Goal: Communication & Community: Connect with others

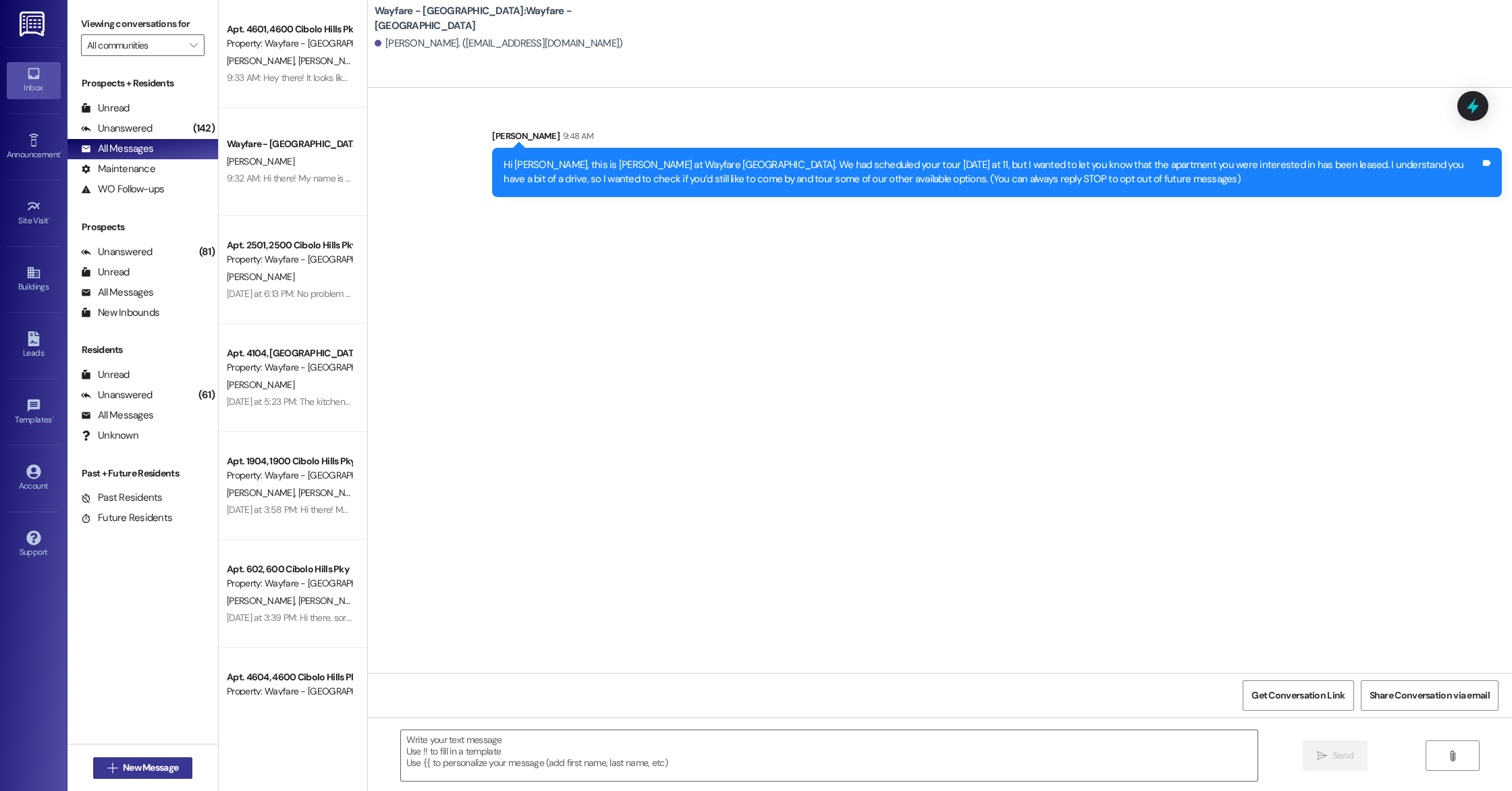
drag, startPoint x: 76, startPoint y: 766, endPoint x: 105, endPoint y: 768, distance: 29.1
click at [82, 768] on div " New Message" at bounding box center [143, 767] width 151 height 48
click at [107, 768] on icon "" at bounding box center [112, 768] width 10 height 11
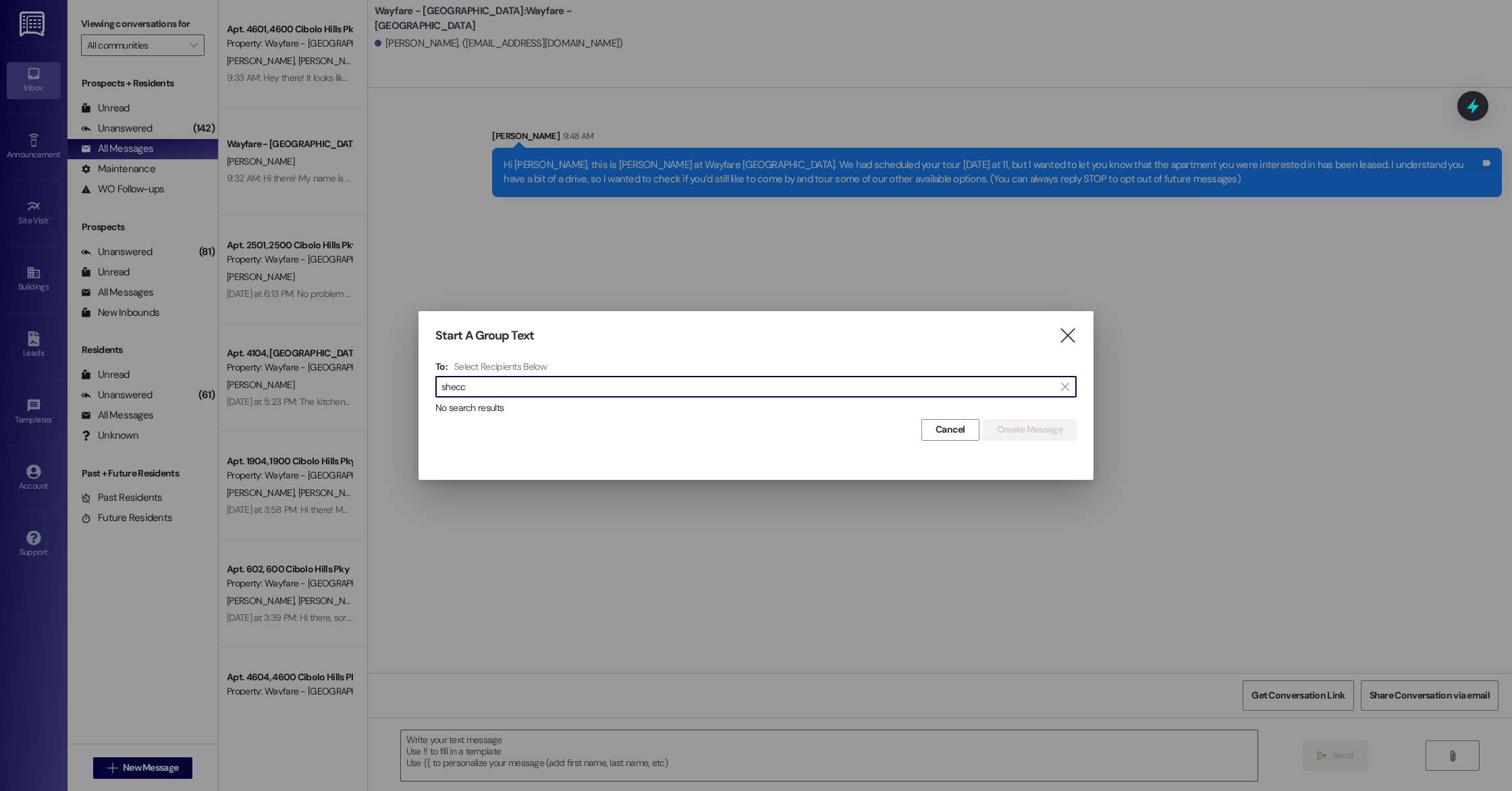
type input "shecc"
click at [1078, 326] on div "Start A Group Text  To: Select Recipients Below  shecc  No search results Ca…" at bounding box center [756, 384] width 675 height 146
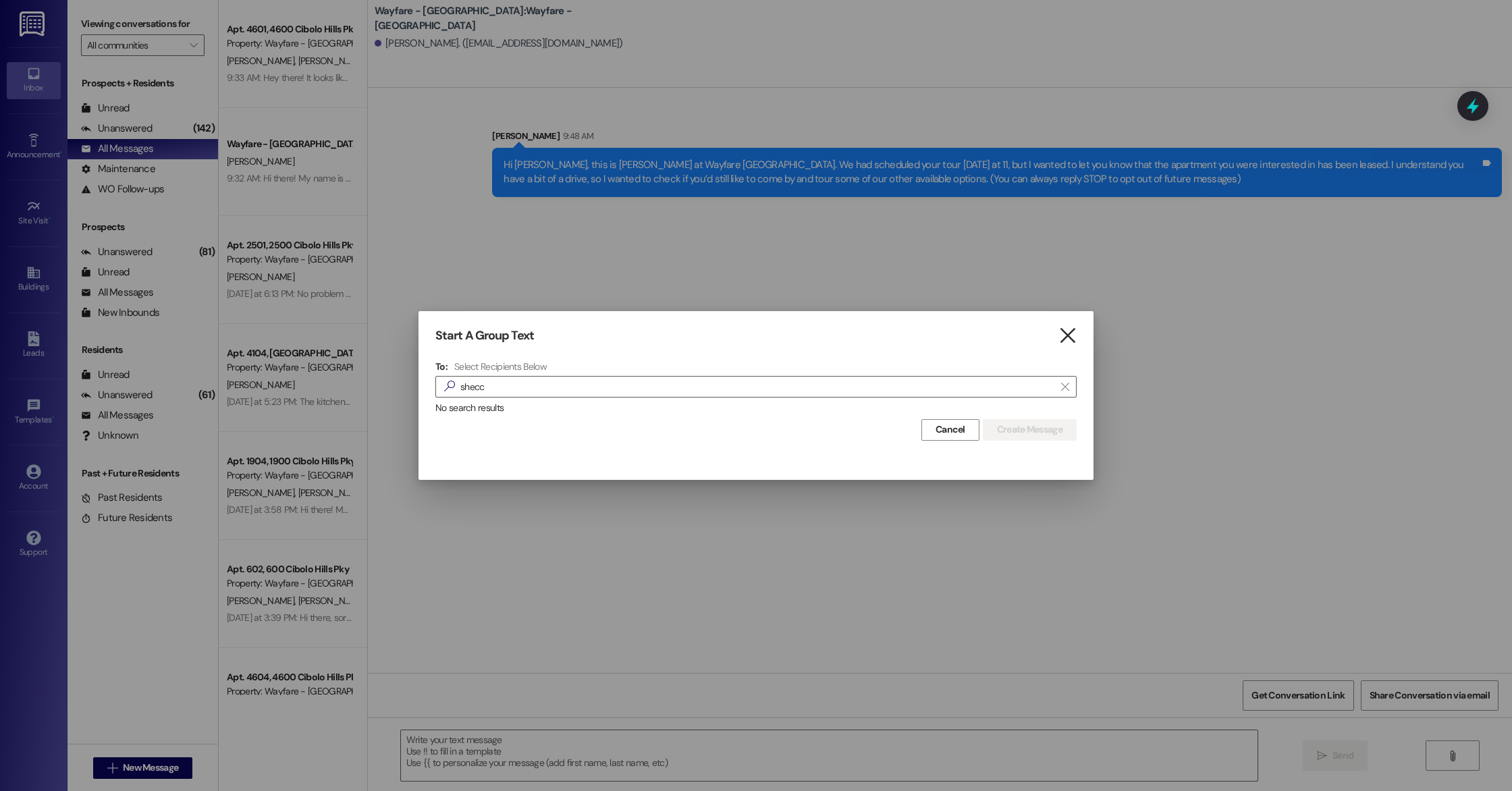
click at [1063, 330] on icon "" at bounding box center [1067, 335] width 18 height 14
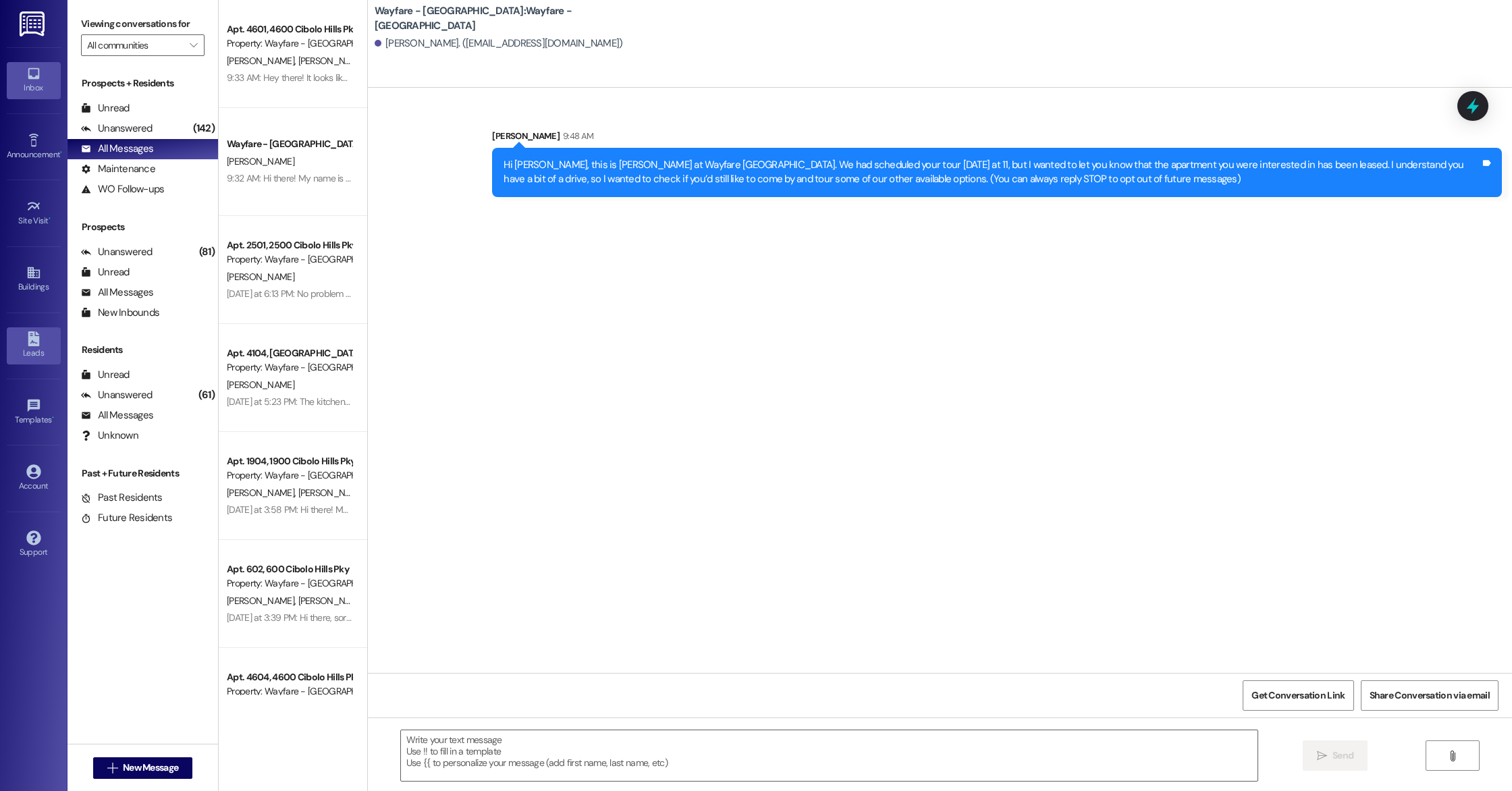
click at [34, 353] on div "Leads" at bounding box center [34, 353] width 68 height 14
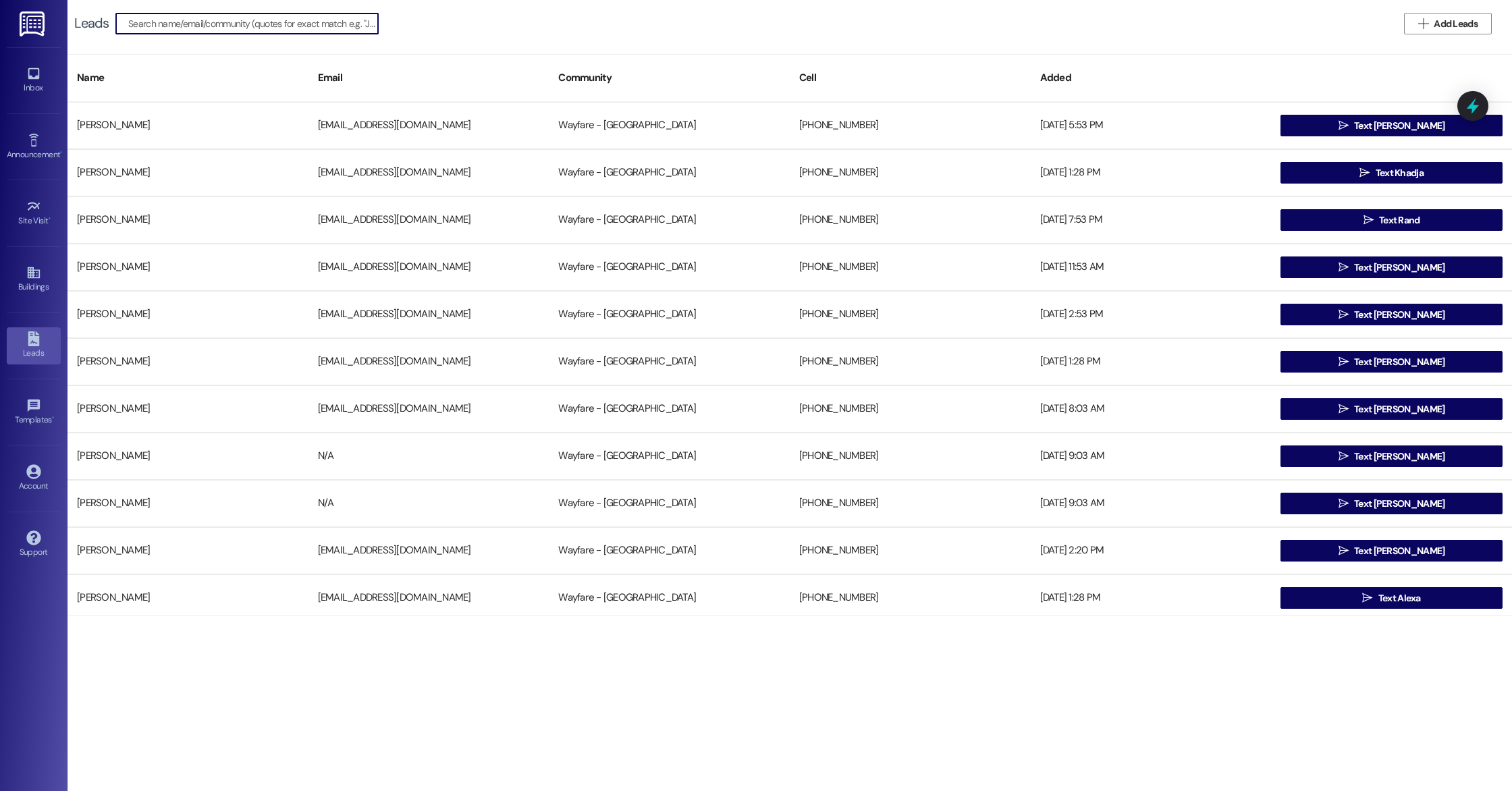
click at [231, 25] on input at bounding box center [252, 23] width 250 height 19
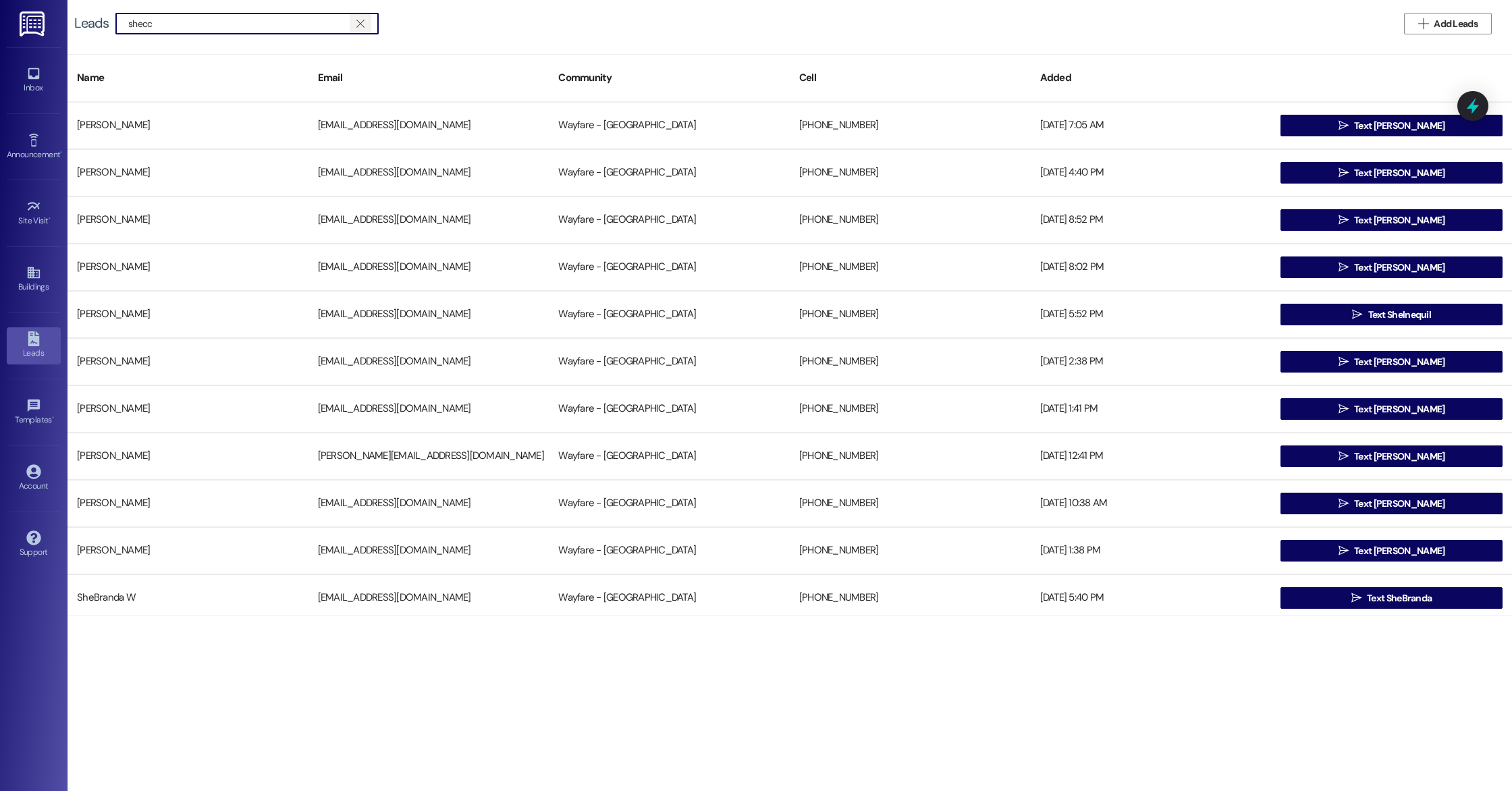
type input "shecc"
click at [357, 25] on icon "" at bounding box center [360, 24] width 7 height 11
type input "baut"
click at [359, 22] on icon "" at bounding box center [360, 24] width 7 height 11
type input "baut"
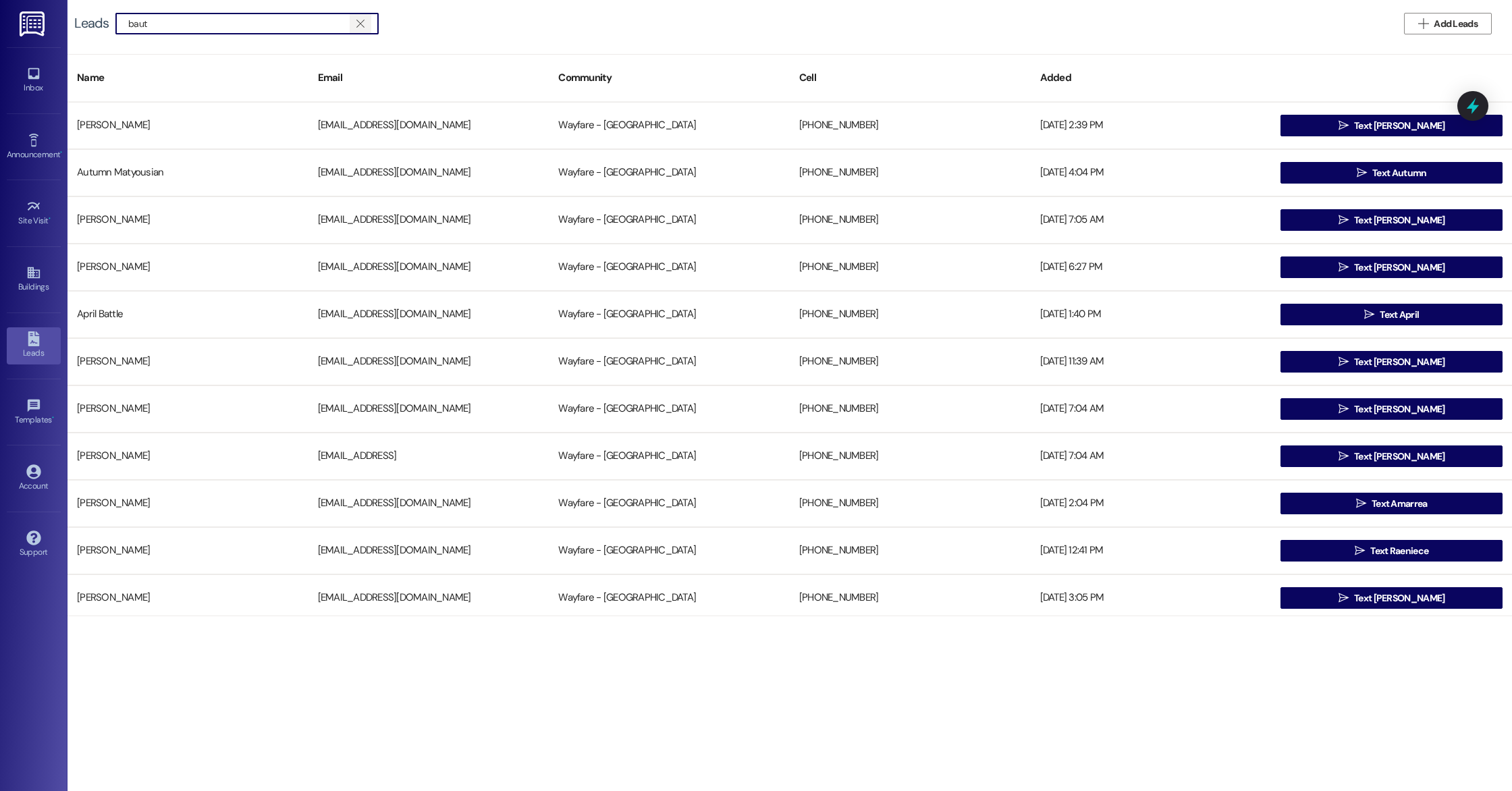
click at [349, 25] on button "" at bounding box center [360, 24] width 22 height 20
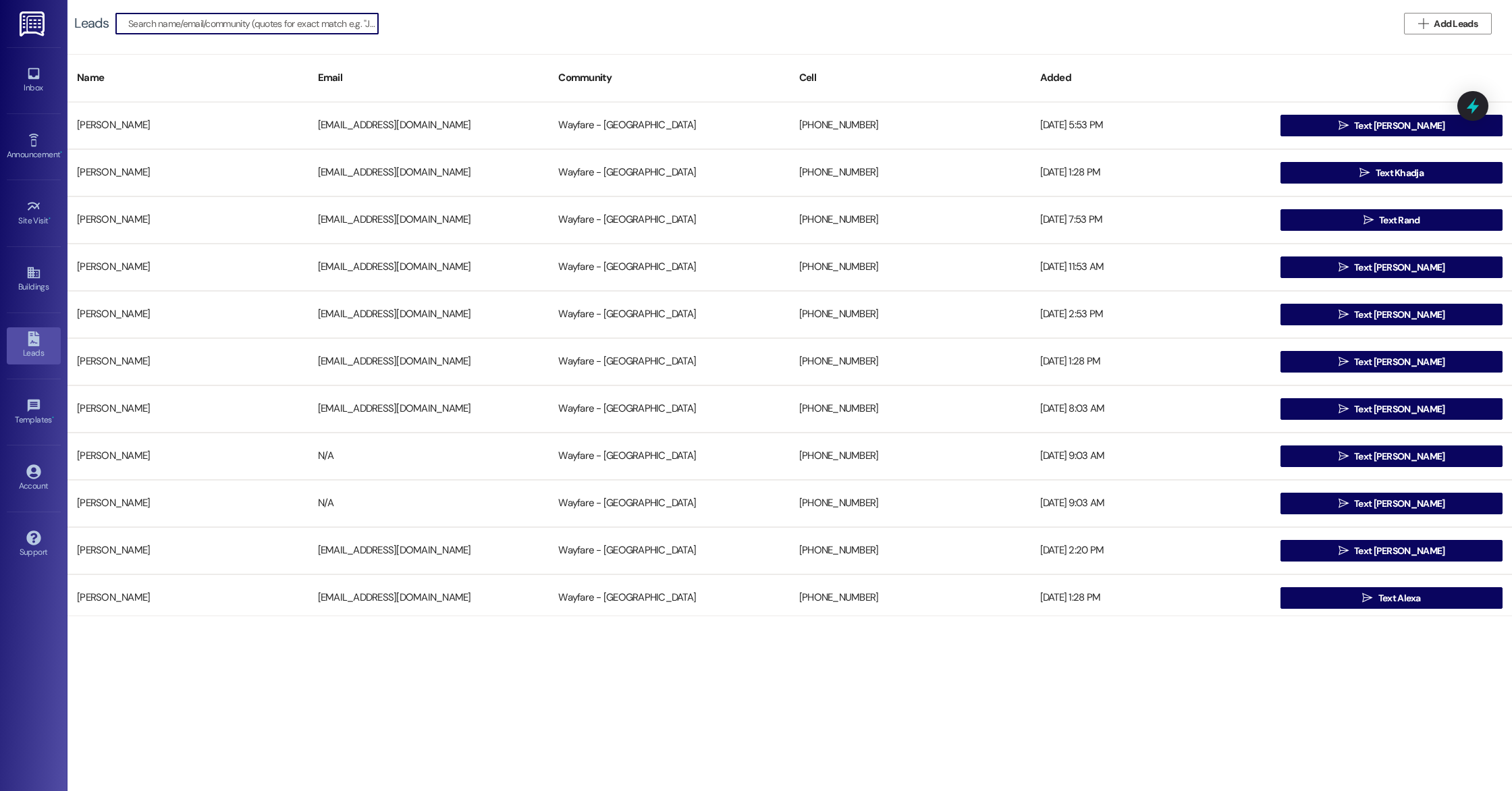
click at [208, 16] on input at bounding box center [252, 23] width 250 height 19
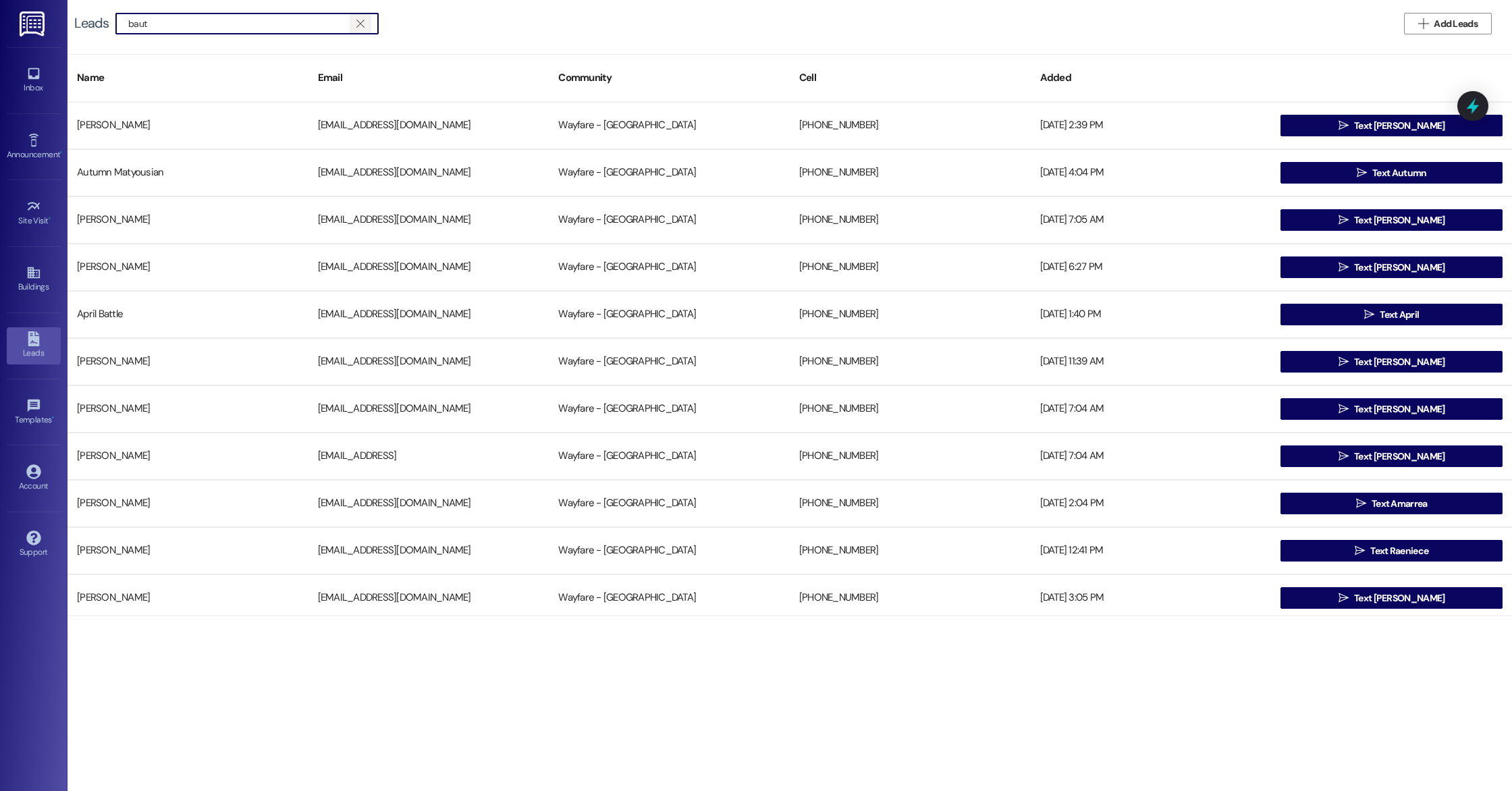
type input "baut"
click at [361, 20] on icon "" at bounding box center [360, 24] width 7 height 11
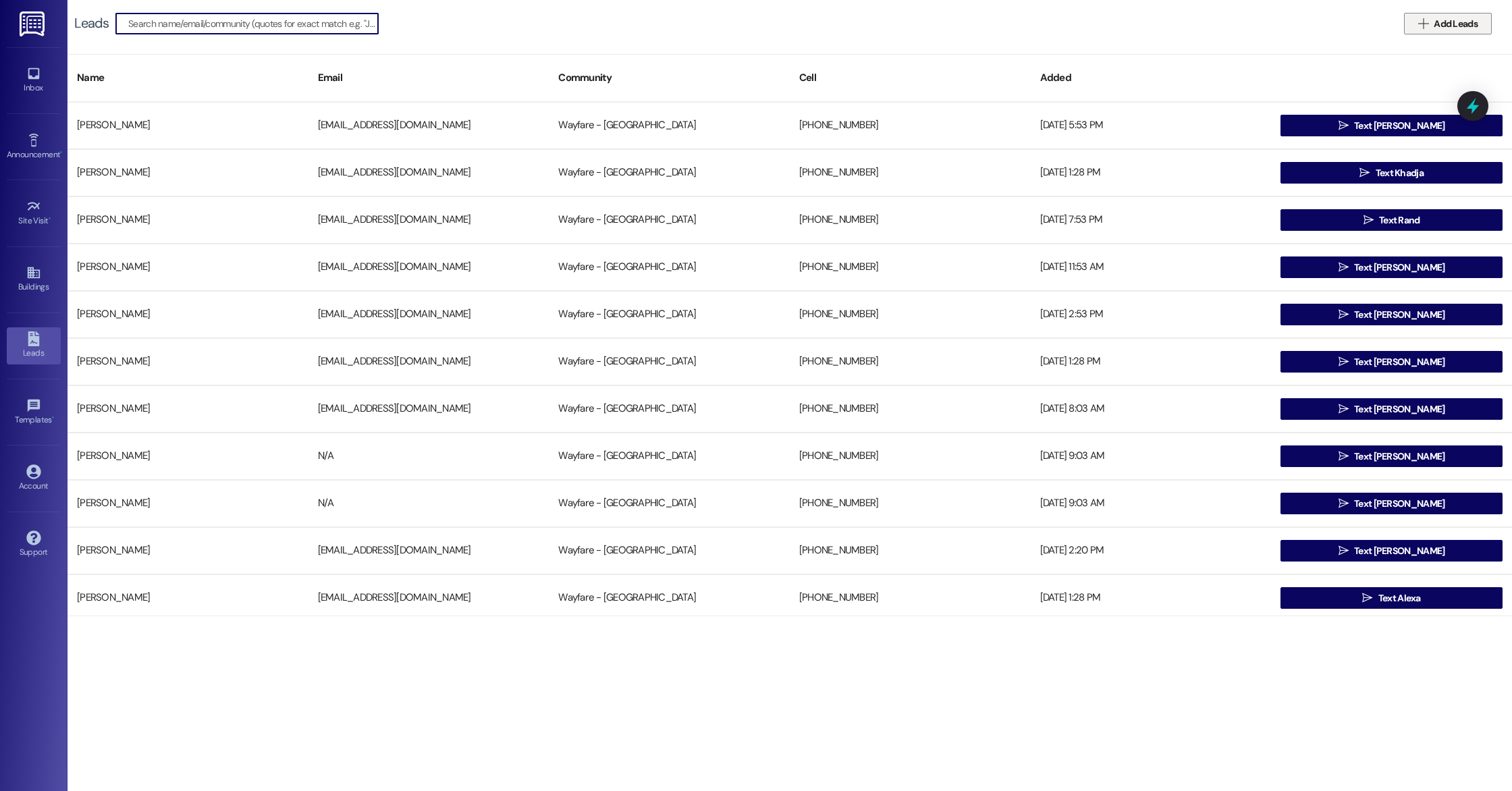
click at [1420, 14] on button " Add Leads" at bounding box center [1448, 24] width 88 height 22
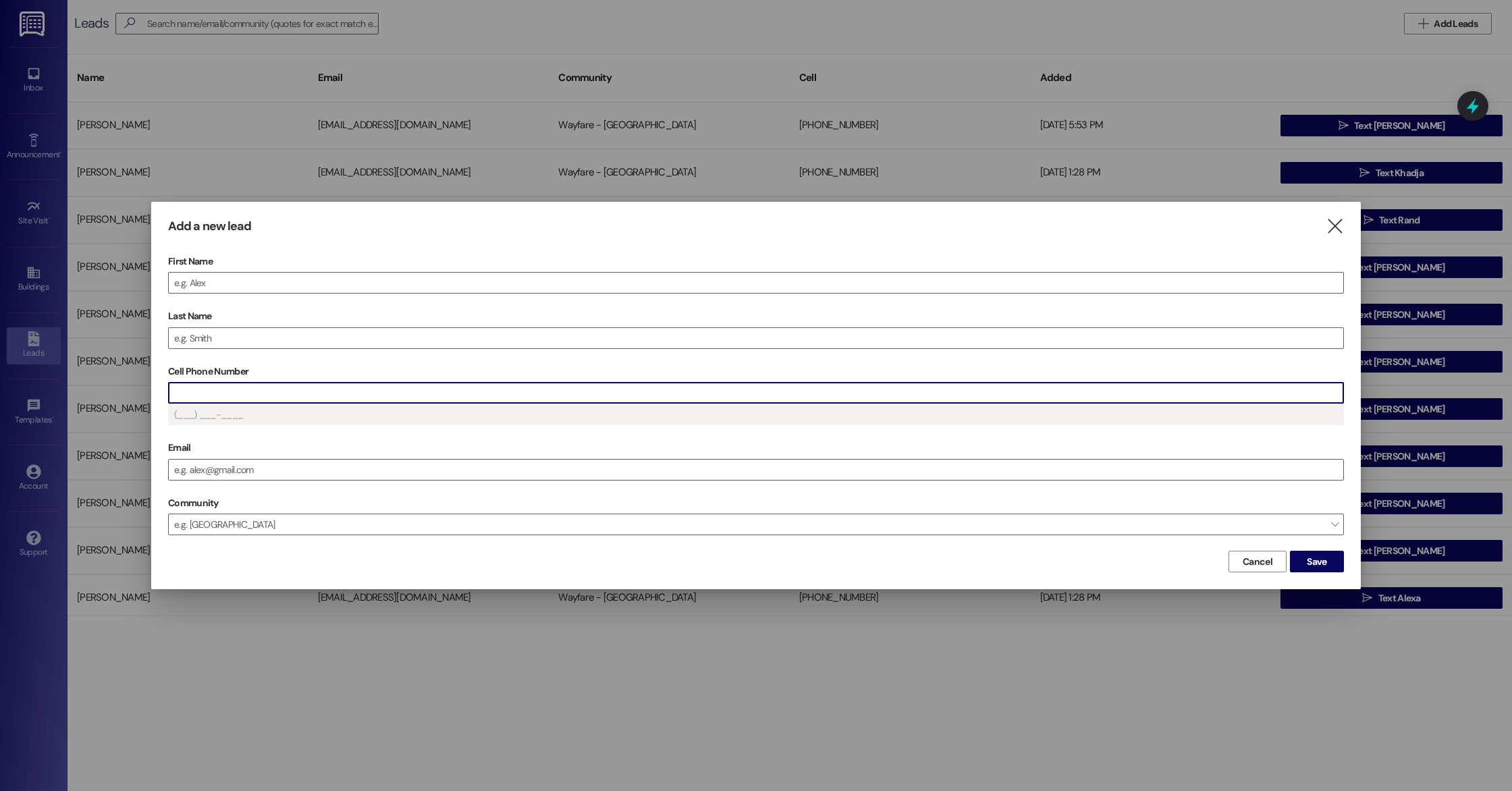
click at [233, 389] on input "Cell Phone Number" at bounding box center [756, 392] width 1174 height 20
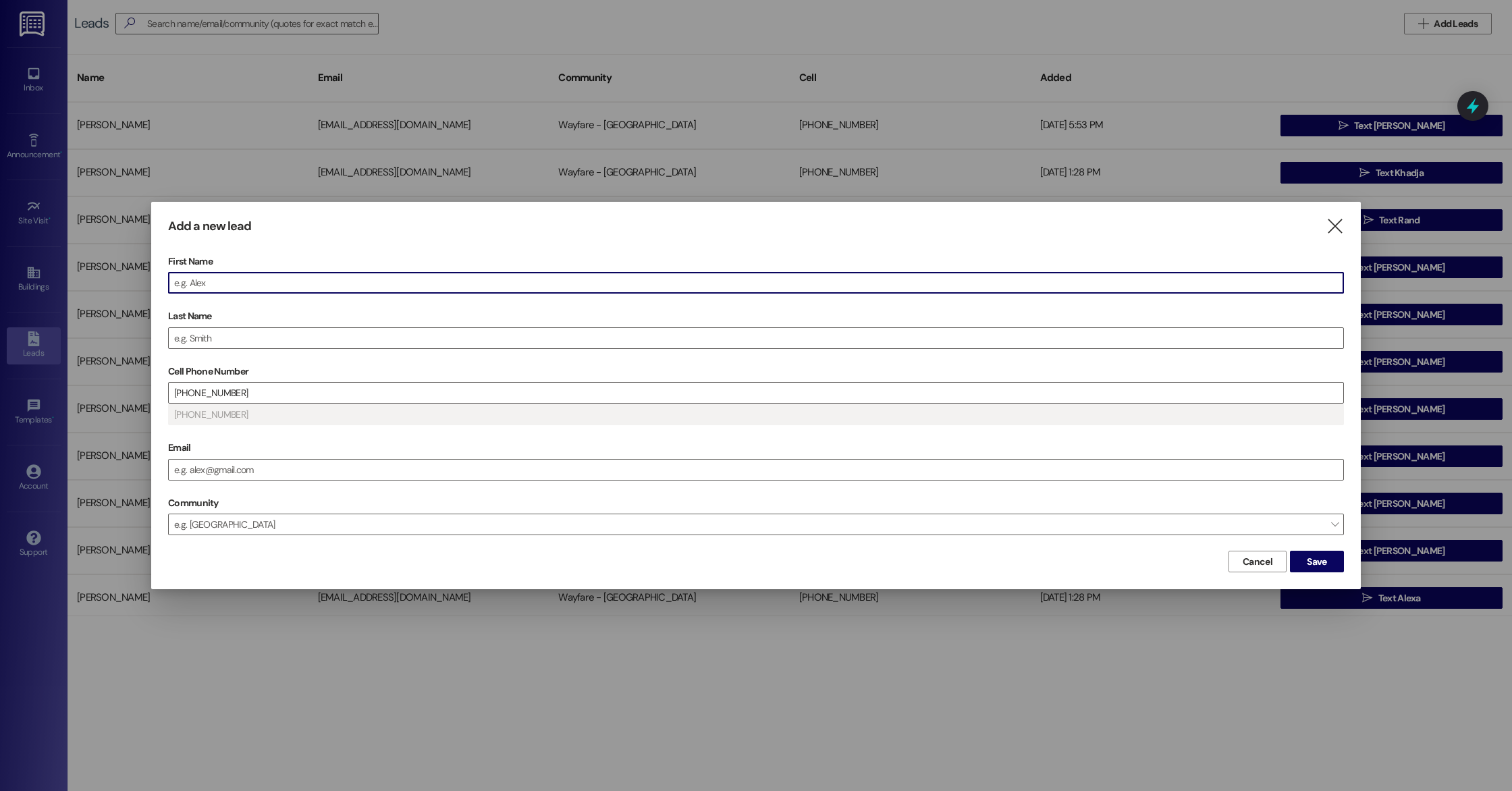
click at [208, 279] on input "First Name" at bounding box center [756, 283] width 1174 height 20
click at [225, 329] on input "Last Name" at bounding box center [756, 338] width 1174 height 20
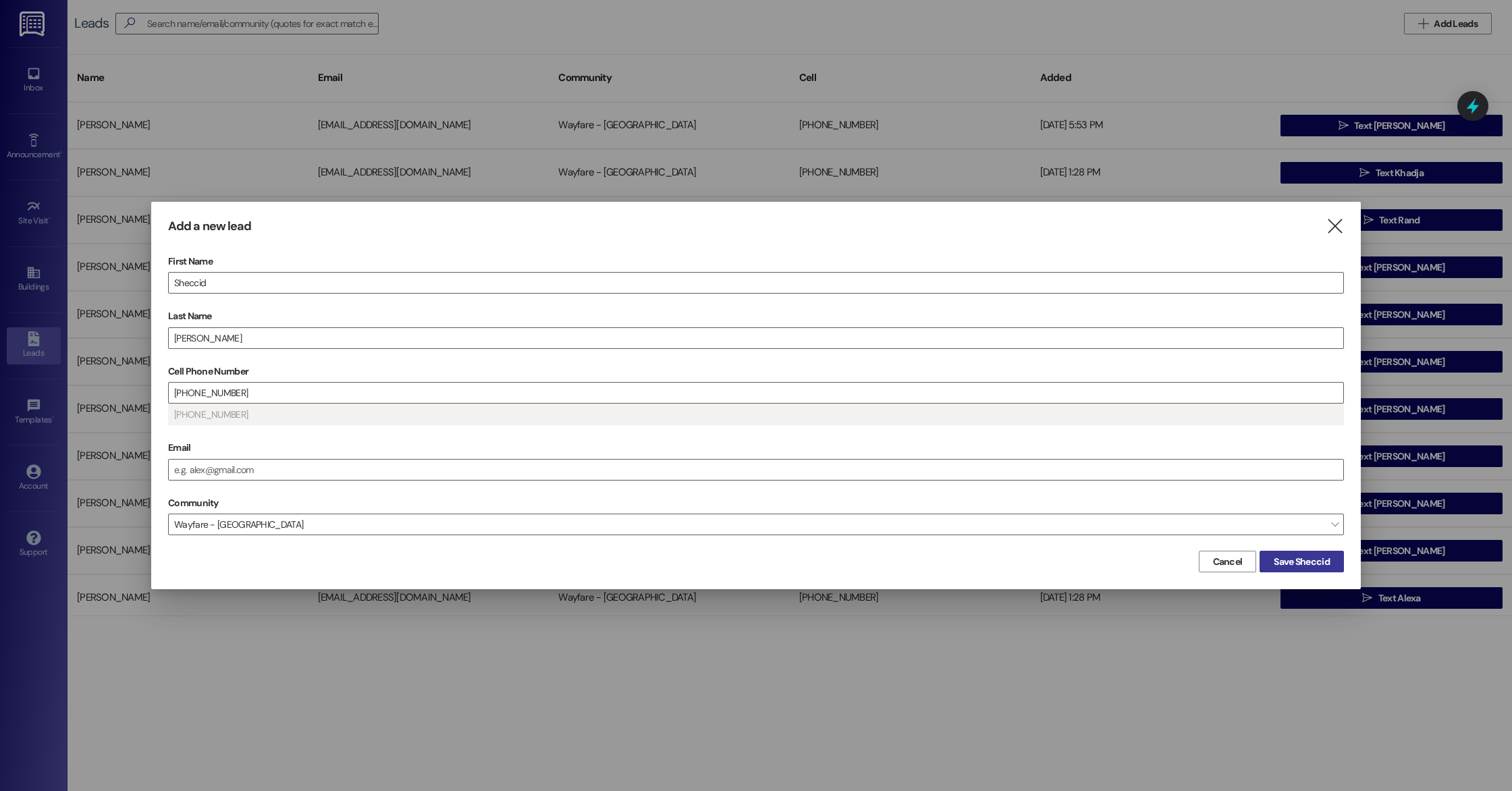
click at [1302, 558] on span "Save Sheccid" at bounding box center [1301, 561] width 56 height 14
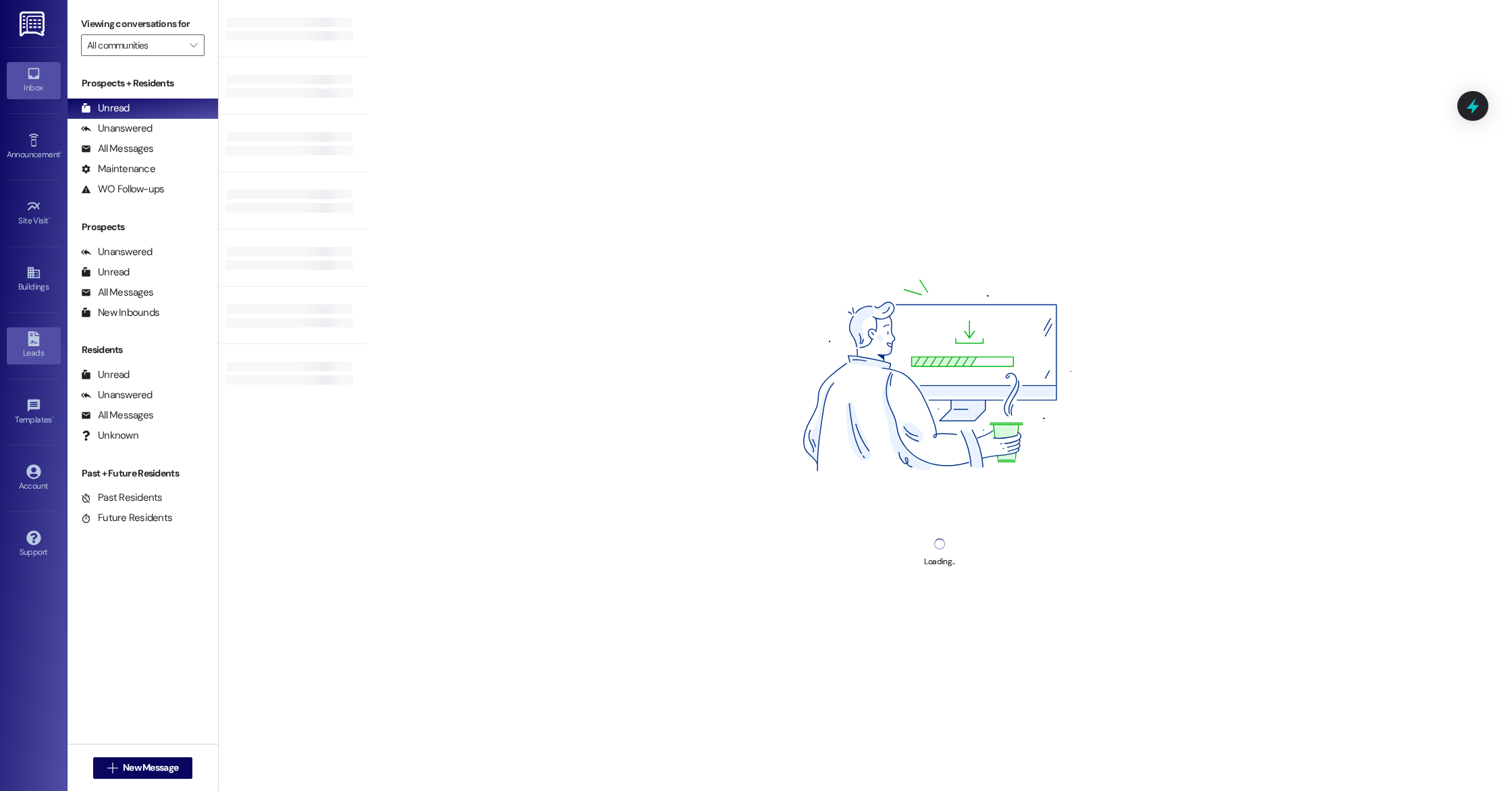
click at [35, 348] on div "Leads" at bounding box center [34, 353] width 68 height 14
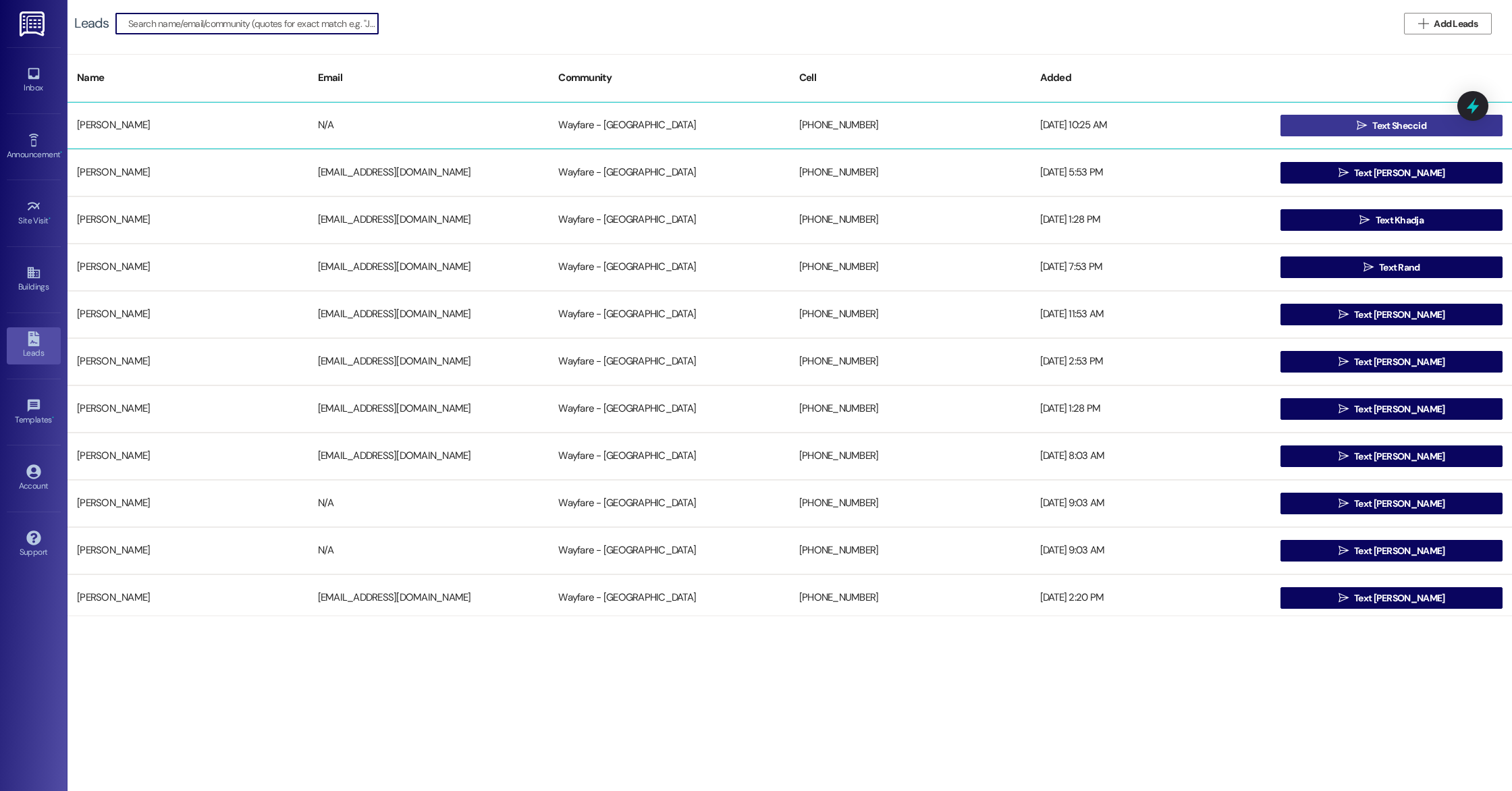
click at [1380, 121] on span "Text Sheccid" at bounding box center [1399, 125] width 54 height 14
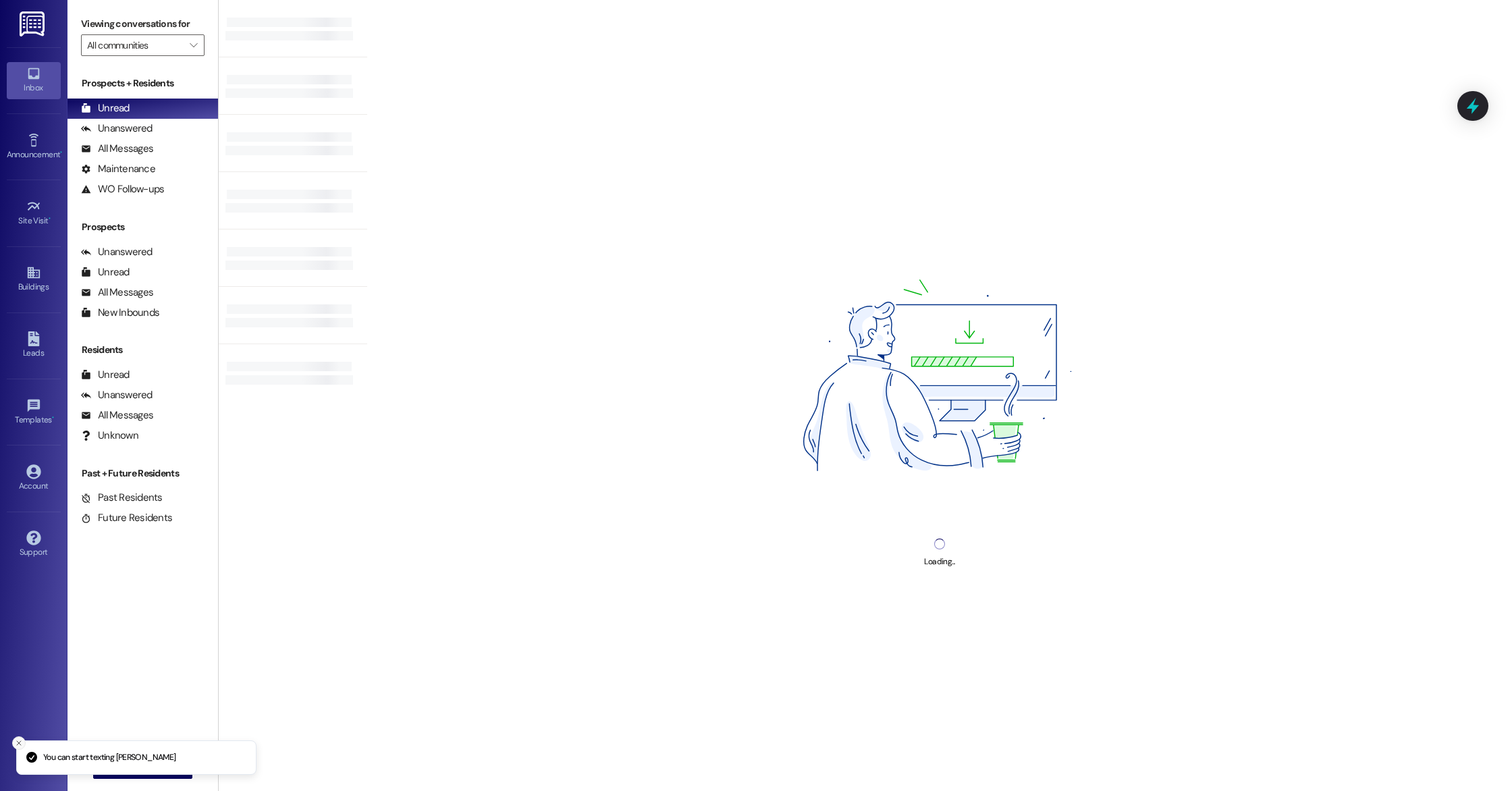
click at [17, 740] on icon "Close toast" at bounding box center [18, 743] width 8 height 8
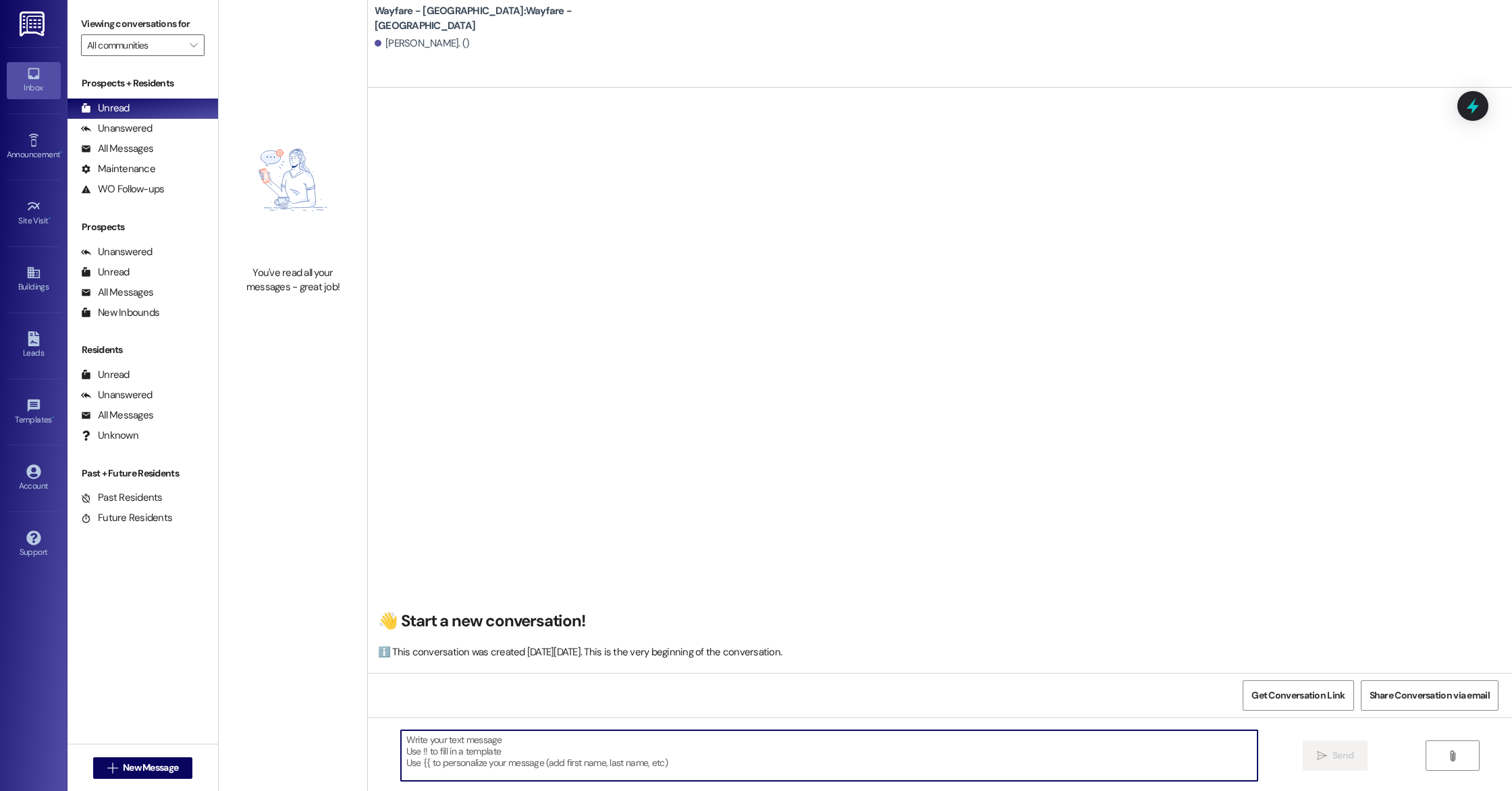
click at [472, 763] on textarea at bounding box center [829, 754] width 856 height 50
paste textarea "(972) 504-5016"
type textarea "(972) 504-5016"
click at [488, 754] on textarea "(972) 504-5016" at bounding box center [829, 754] width 856 height 50
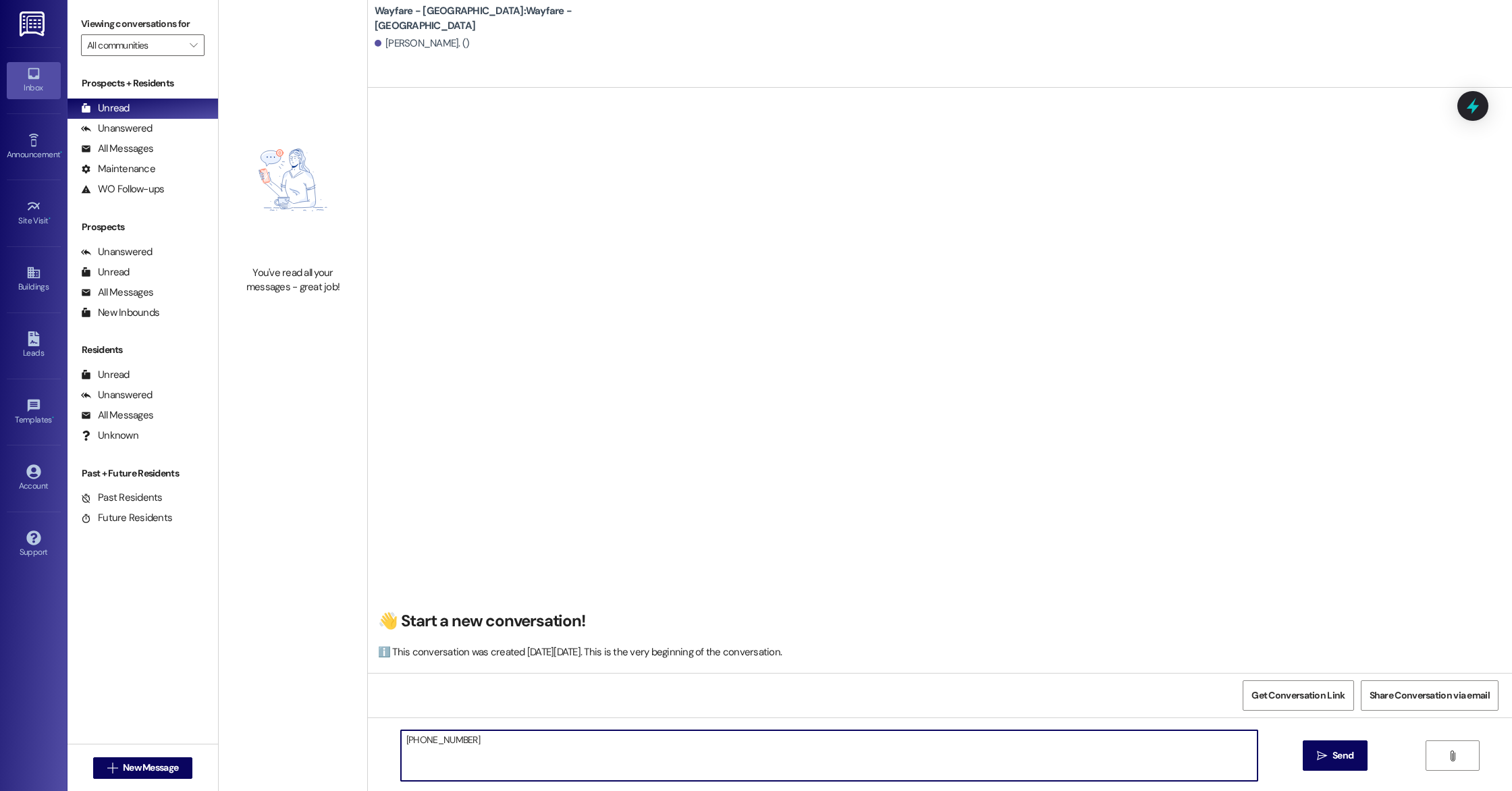
click at [488, 754] on textarea "(972) 504-5016" at bounding box center [829, 754] width 856 height 50
click at [424, 743] on textarea at bounding box center [829, 754] width 856 height 50
paste textarea "Hi [Name], thank you again for touring Wayfare Cibolo Hills! If you’re ready to…"
drag, startPoint x: 434, startPoint y: 742, endPoint x: 405, endPoint y: 743, distance: 29.0
click at [405, 743] on textarea "Hi [Name], thank you again for touring Wayfare Cibolo Hills! If you’re ready to…" at bounding box center [829, 754] width 856 height 50
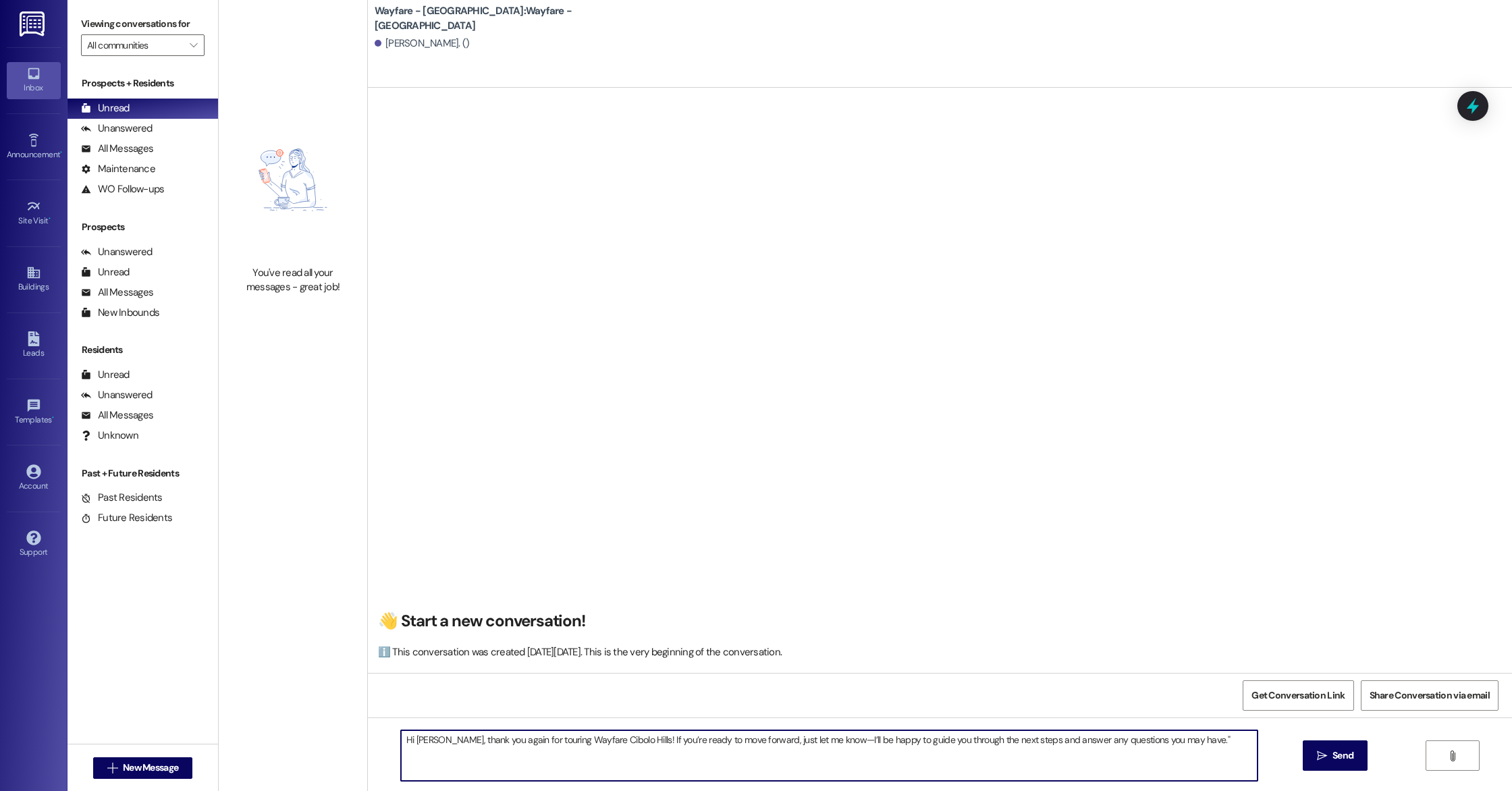
click at [509, 771] on textarea "Hi Sheccid, thank you again for touring Wayfare Cibolo Hills! If you’re ready t…" at bounding box center [829, 754] width 856 height 50
type textarea "Hi Sheccid, thank you again for touring Wayfare Cibolo Hills! If you’re ready t…"
click at [489, 754] on textarea "Hi Sheccid, thank you again for touring Wayfare Cibolo Hills! If you’re ready t…" at bounding box center [829, 754] width 856 height 50
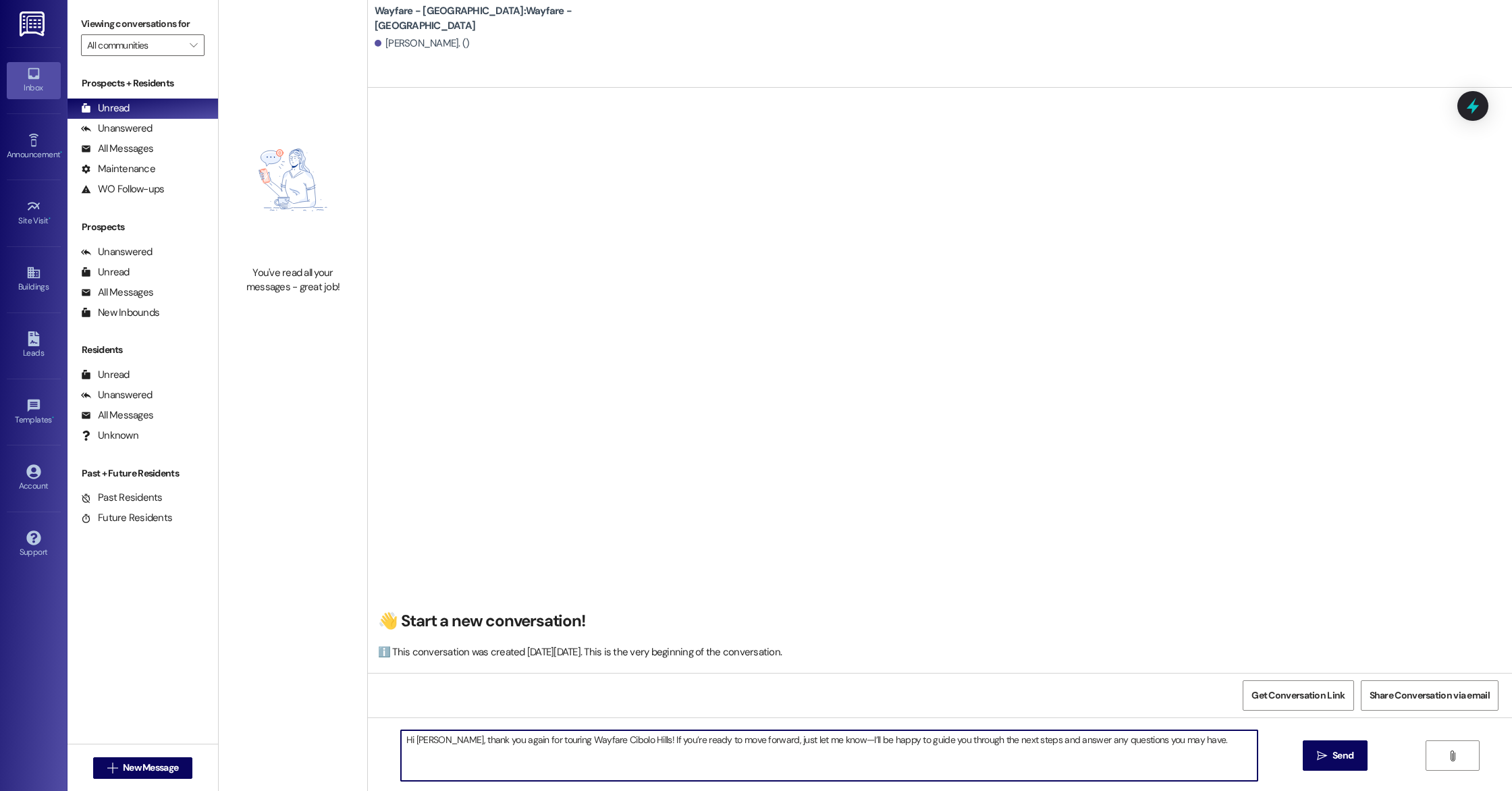
click at [489, 754] on textarea "Hi Sheccid, thank you again for touring Wayfare Cibolo Hills! If you’re ready t…" at bounding box center [829, 754] width 856 height 50
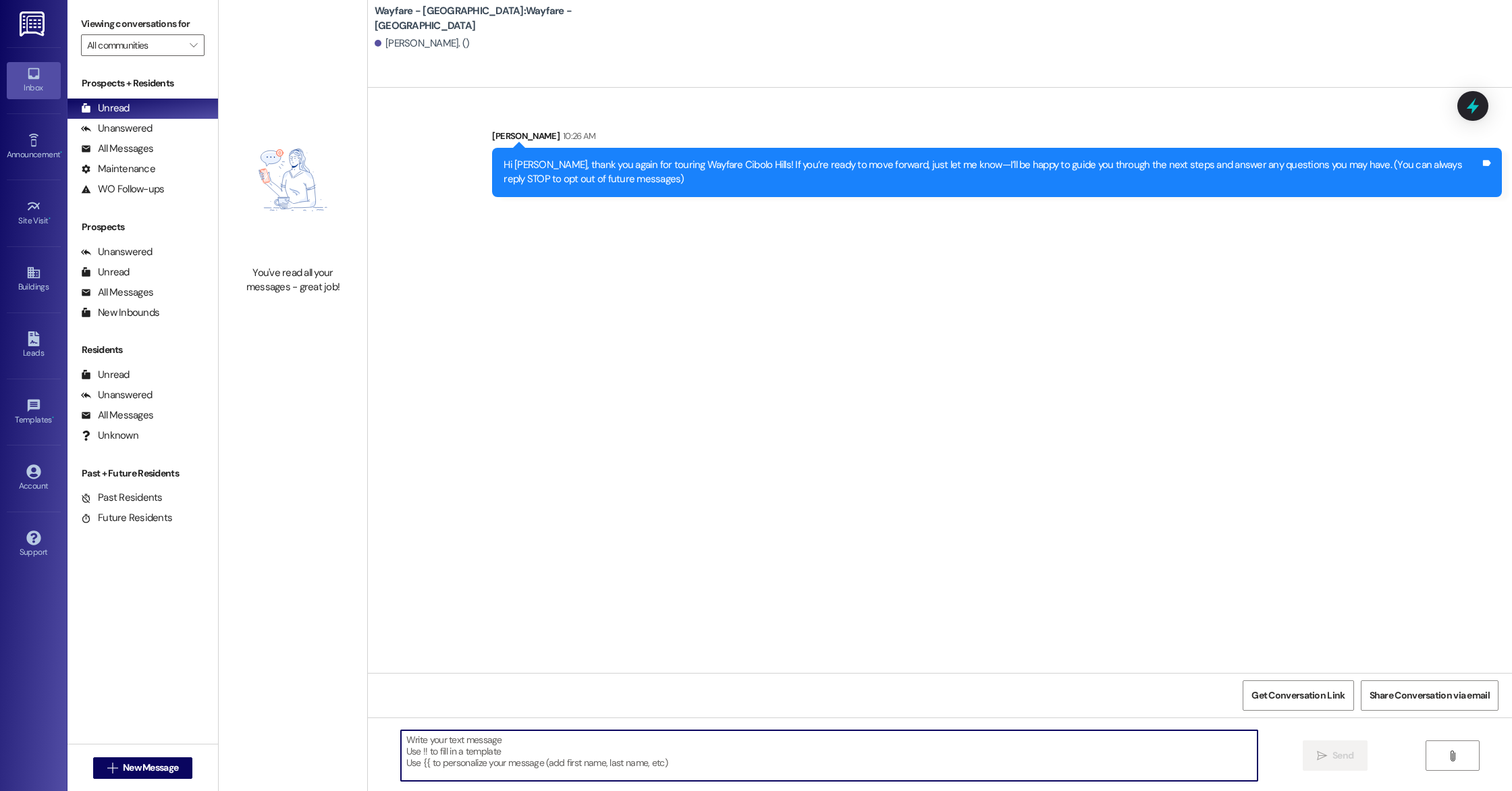
click at [175, 755] on div " New Message" at bounding box center [143, 767] width 100 height 34
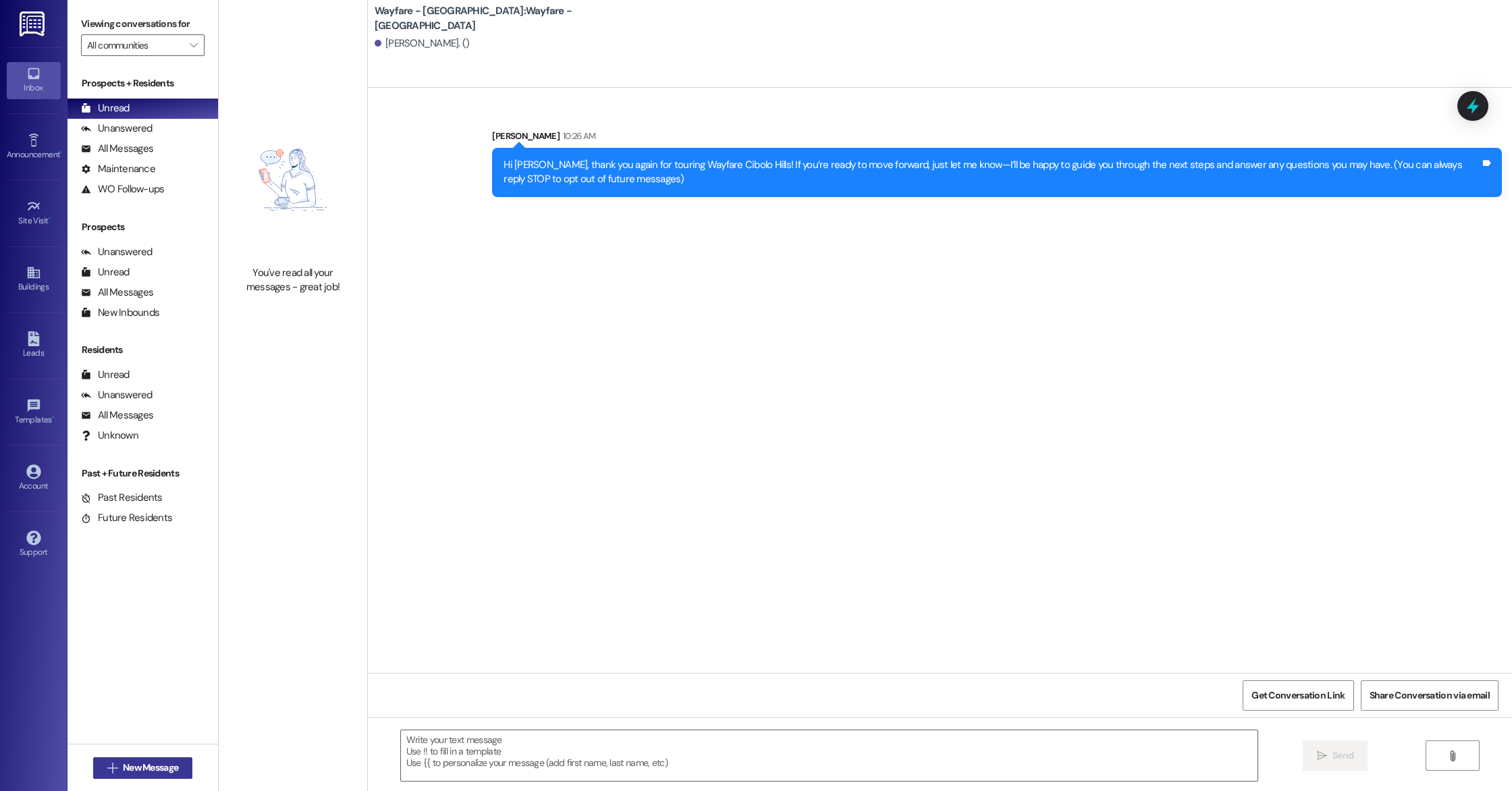
click at [170, 761] on span "New Message" at bounding box center [150, 767] width 56 height 14
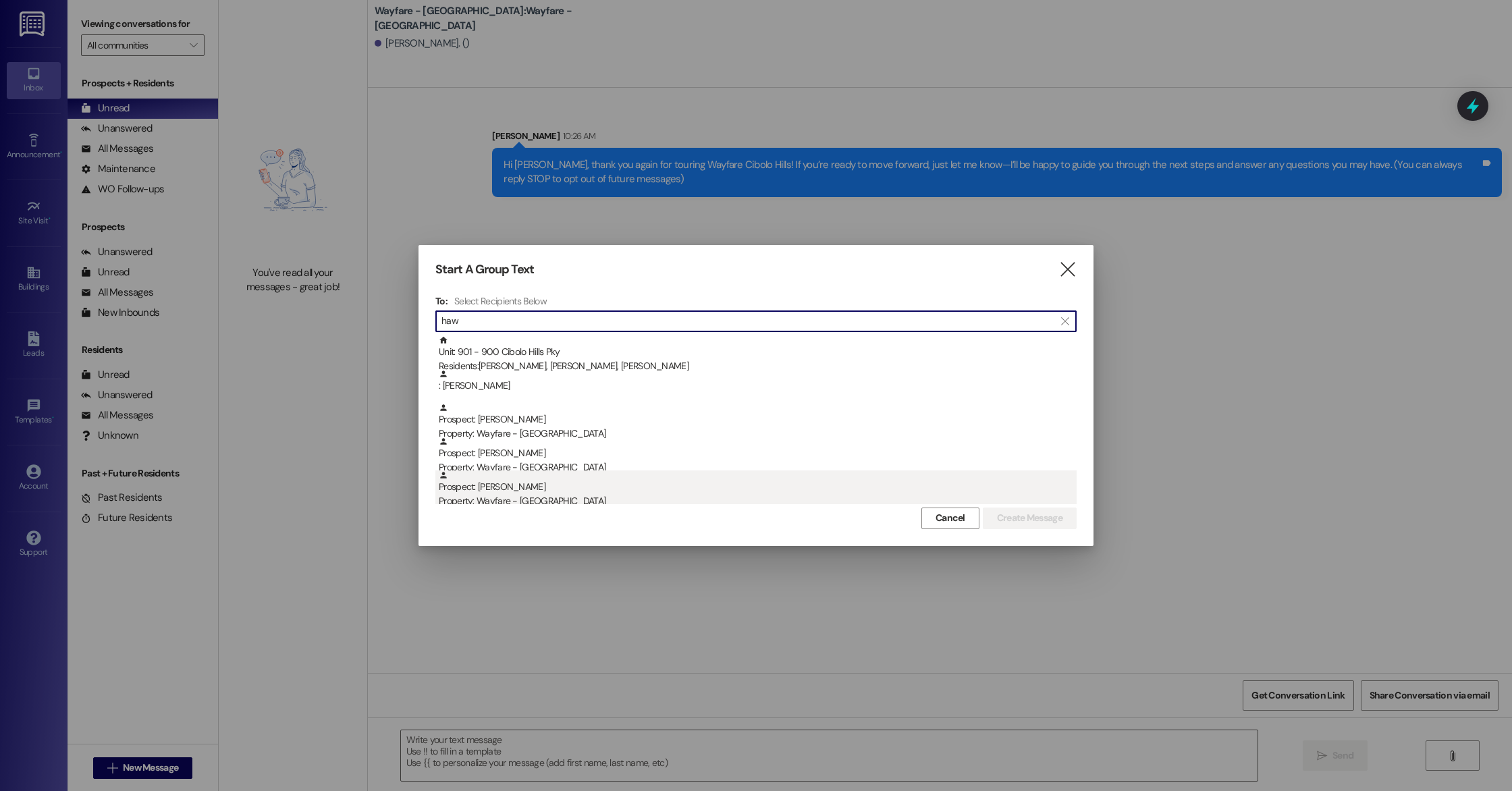
type input "haw"
click at [542, 486] on div "Prospect: Micheal Hawthorne Property: Wayfare - Cibolo Hills" at bounding box center [757, 489] width 638 height 38
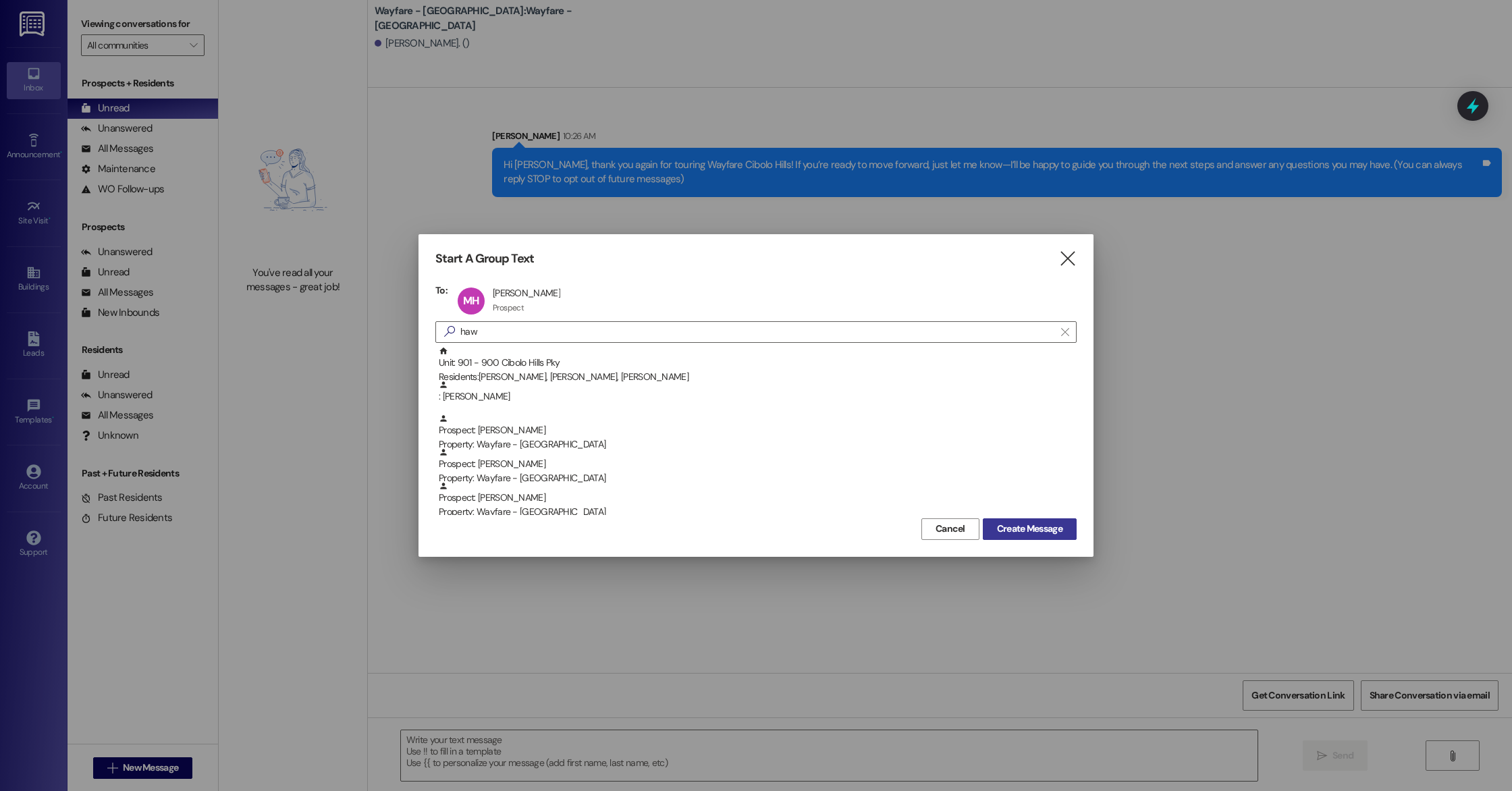
click at [1004, 534] on span "Create Message" at bounding box center [1030, 528] width 66 height 14
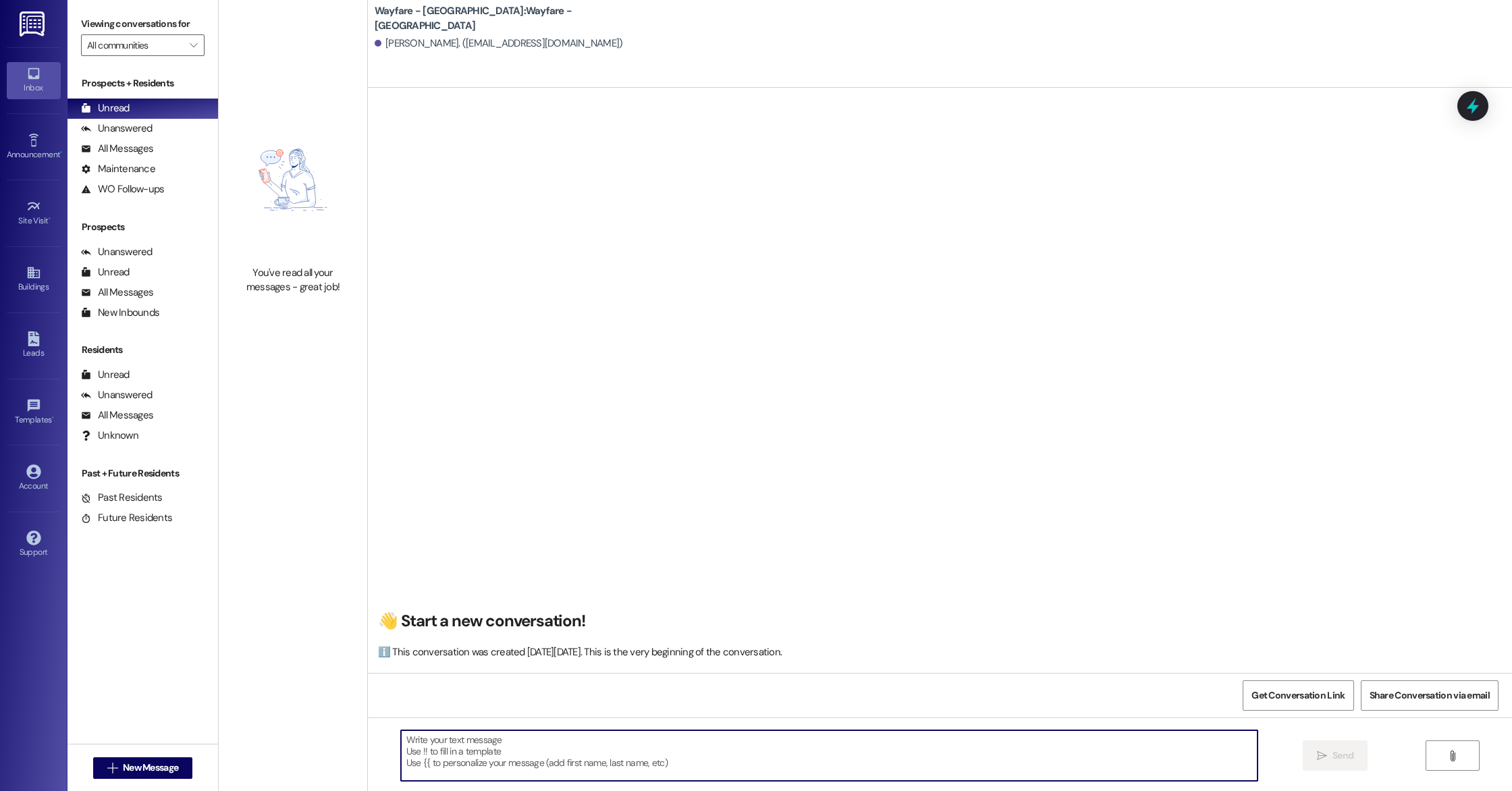
click at [447, 756] on textarea at bounding box center [829, 754] width 856 height 50
paste textarea "Hi [Name], it was great meeting you on your tour at Wayfare Cibolo Hills! Let m…"
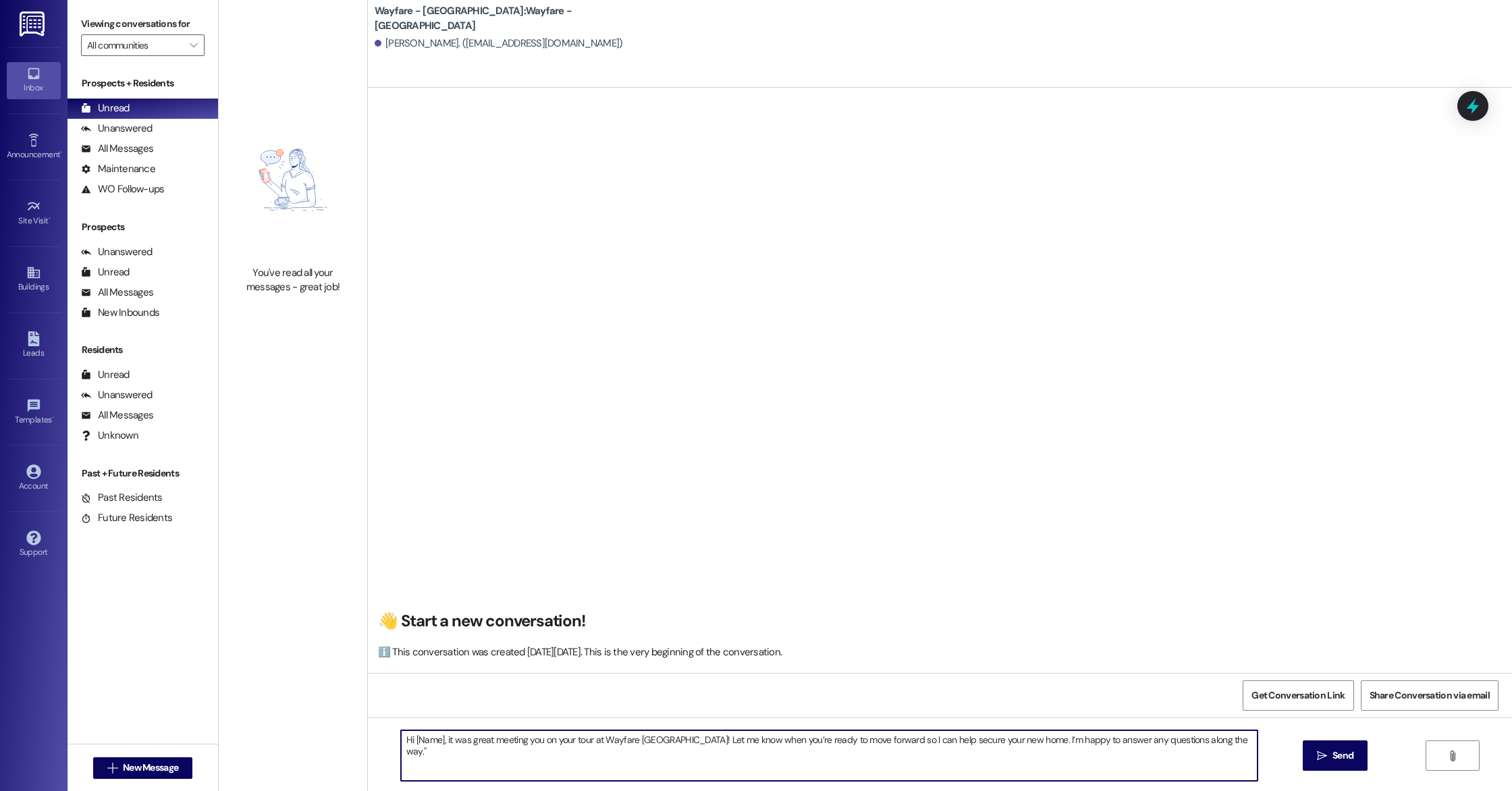
drag, startPoint x: 433, startPoint y: 740, endPoint x: 403, endPoint y: 743, distance: 30.1
click at [403, 743] on textarea "Hi [Name], it was great meeting you on your tour at Wayfare Cibolo Hills! Let m…" at bounding box center [829, 754] width 856 height 50
click at [434, 752] on textarea "Hi Micheal, it was great meeting you on your tour at Wayfare Cibolo Hills! Let …" at bounding box center [829, 754] width 856 height 50
type textarea "Hi Micheal, it was great meeting you on your tour at Wayfare Cibolo Hills! Let …"
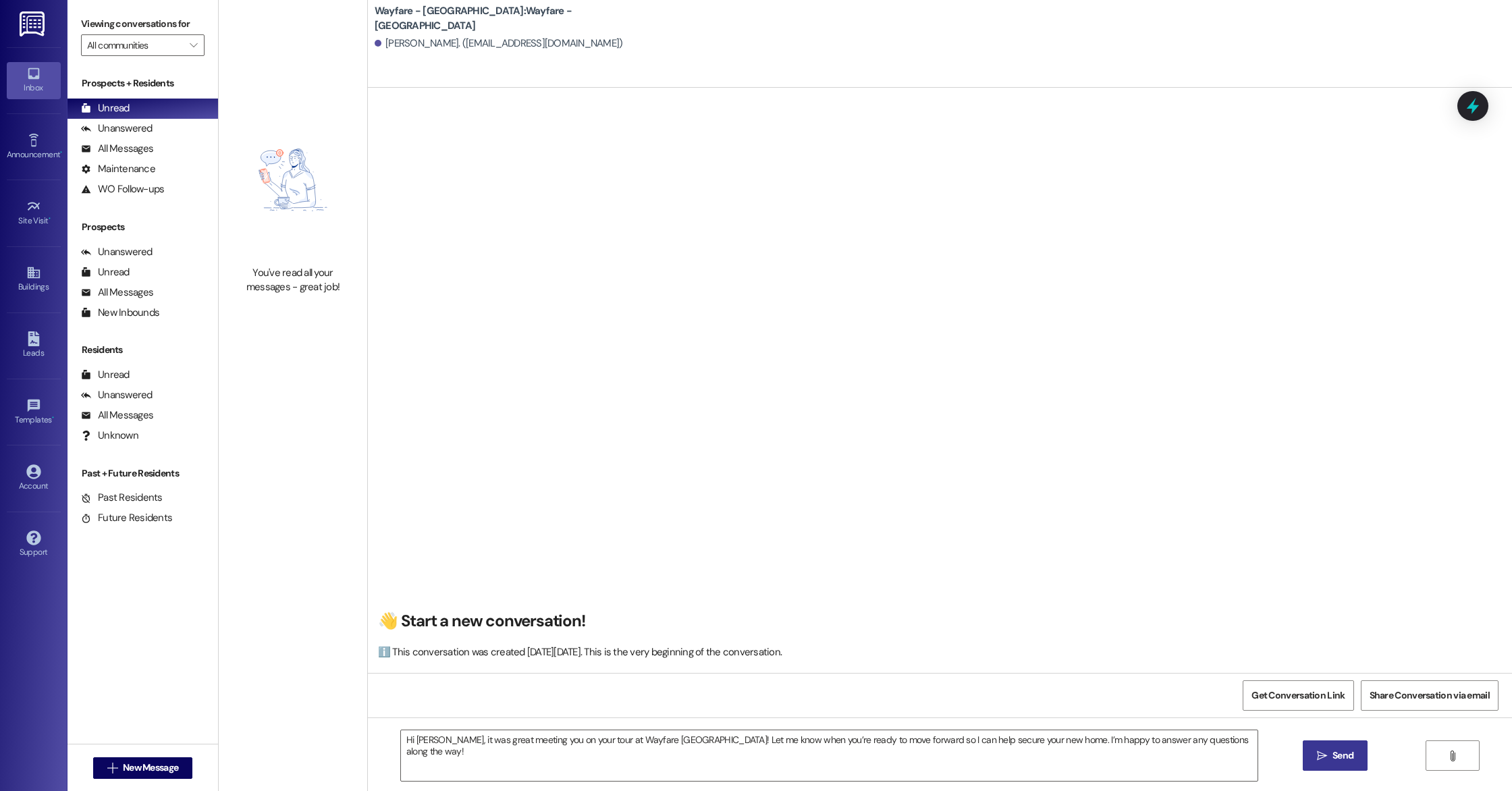
click at [1323, 764] on button " Send" at bounding box center [1335, 754] width 66 height 30
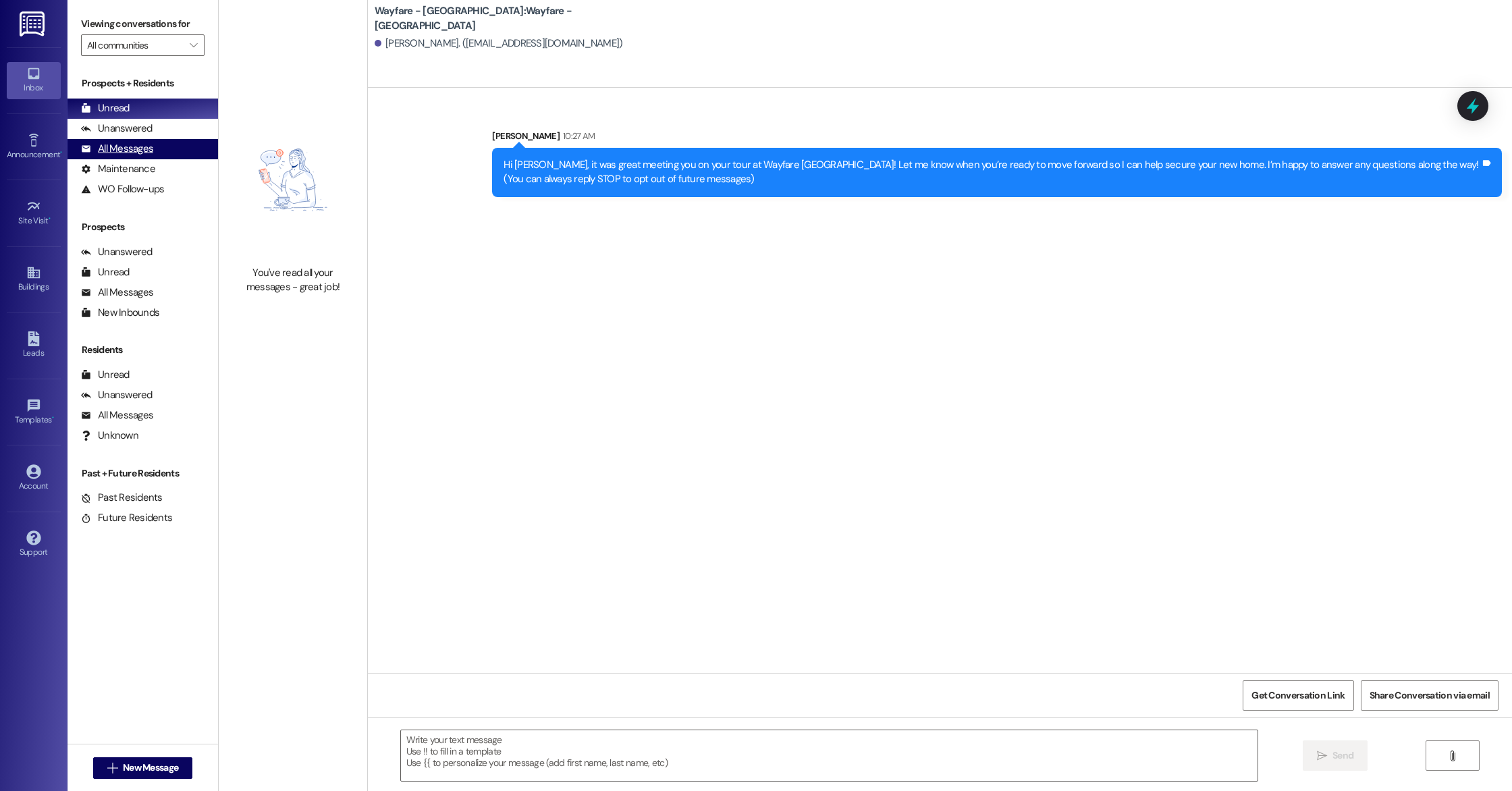
click at [163, 151] on div "All Messages (undefined)" at bounding box center [143, 149] width 151 height 20
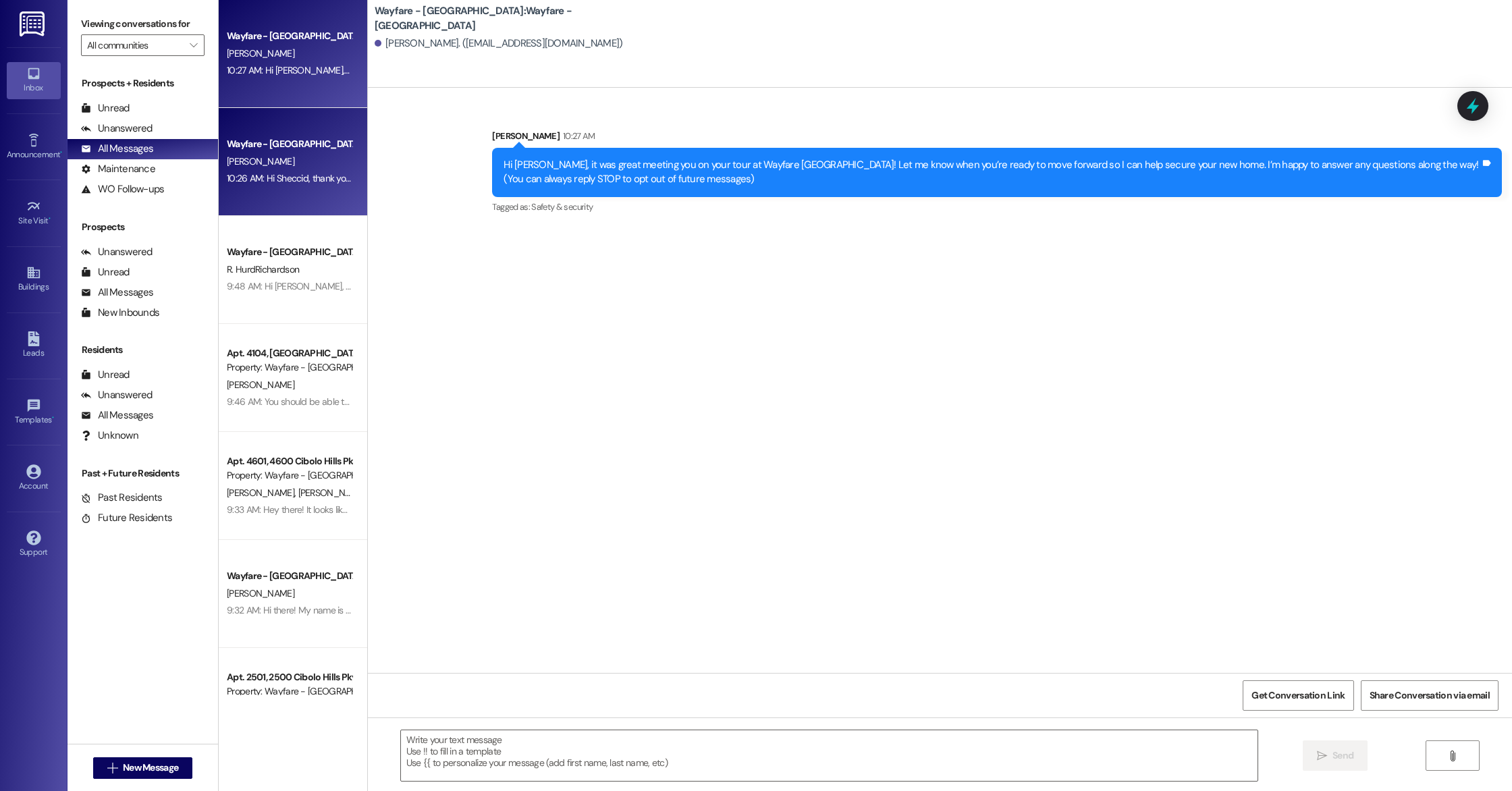
click at [318, 123] on div "Wayfare - Cibolo Hills Prospect S. Bautista 10:26 AM: Hi Sheccid, thank you aga…" at bounding box center [293, 162] width 148 height 108
